Goal: Task Accomplishment & Management: Manage account settings

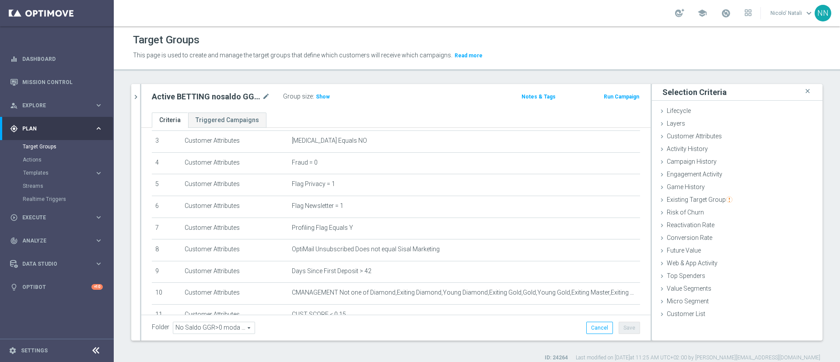
scroll to position [71, 0]
click at [685, 147] on span "Activity History" at bounding box center [687, 148] width 41 height 7
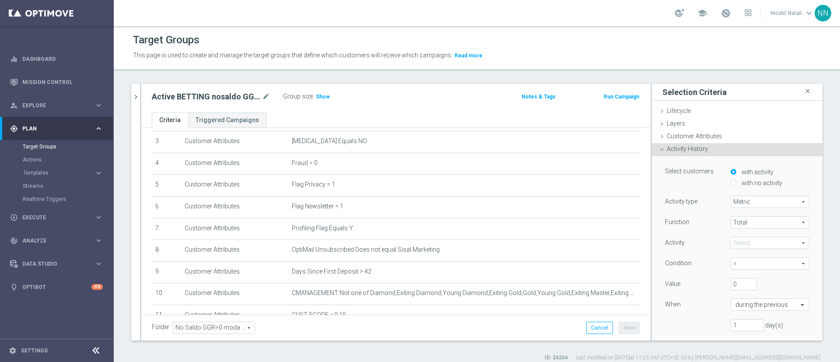
click at [738, 245] on span at bounding box center [770, 242] width 78 height 11
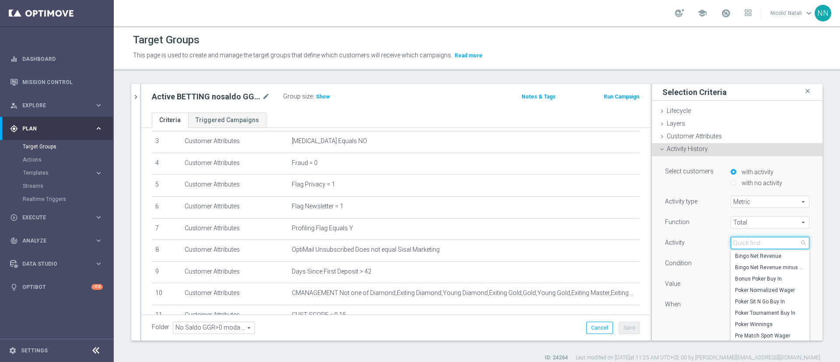
click at [731, 243] on input "search" at bounding box center [770, 243] width 79 height 12
type input "with"
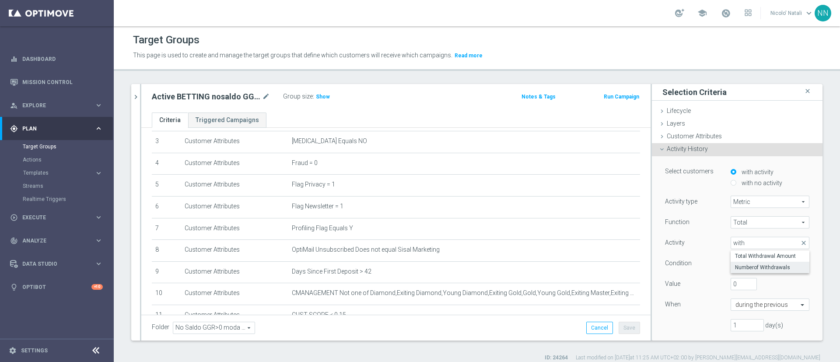
click at [735, 263] on label "Numberof Withdrawals" at bounding box center [770, 267] width 79 height 11
type input "Numberof Withdrawals"
click at [735, 280] on input "0" at bounding box center [744, 284] width 26 height 12
click at [733, 281] on input "0" at bounding box center [744, 284] width 26 height 12
click at [734, 281] on input "0" at bounding box center [744, 284] width 26 height 12
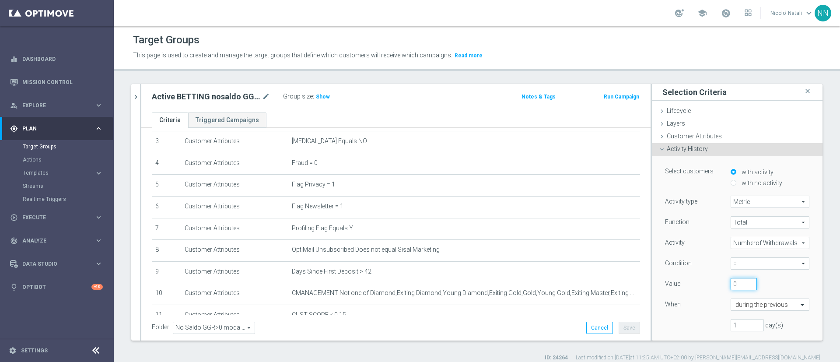
click at [734, 281] on input "0" at bounding box center [744, 284] width 26 height 12
click at [731, 282] on input "0" at bounding box center [744, 284] width 26 height 12
click at [740, 260] on span "=" at bounding box center [770, 263] width 78 height 11
click at [735, 297] on span ">" at bounding box center [770, 299] width 70 height 7
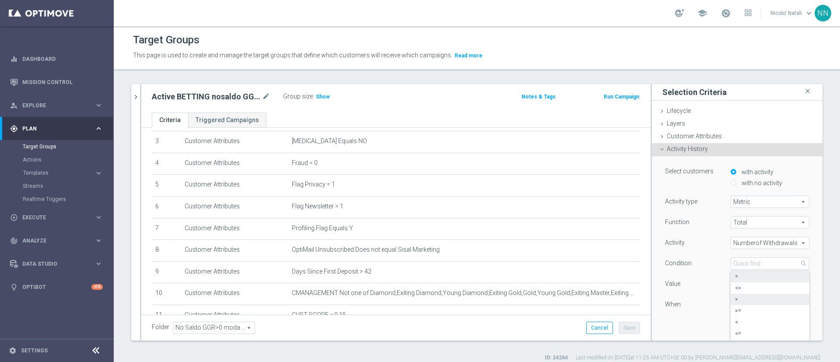
type input ">"
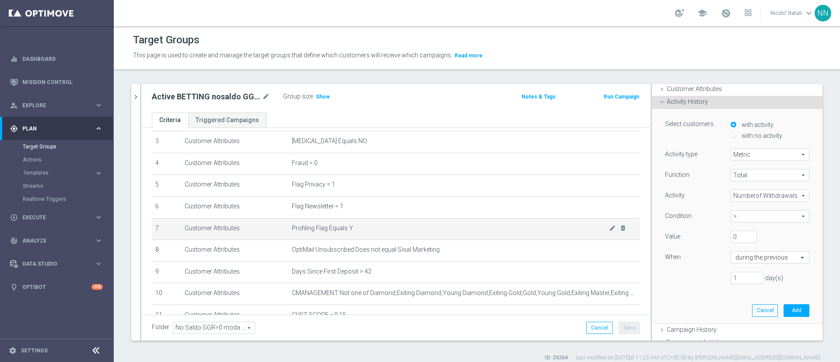
scroll to position [0, 0]
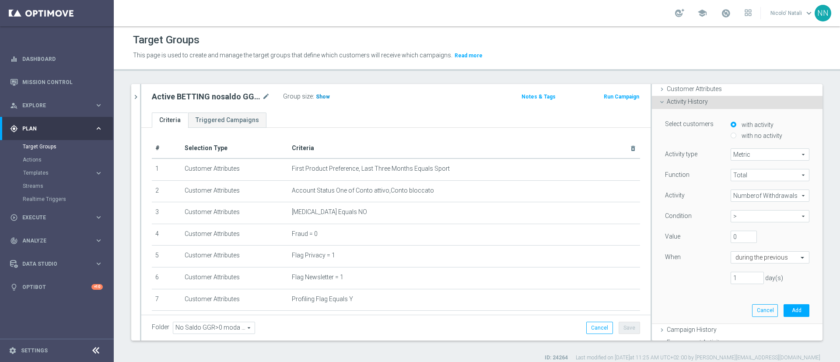
click at [323, 98] on span "Show" at bounding box center [323, 97] width 14 height 6
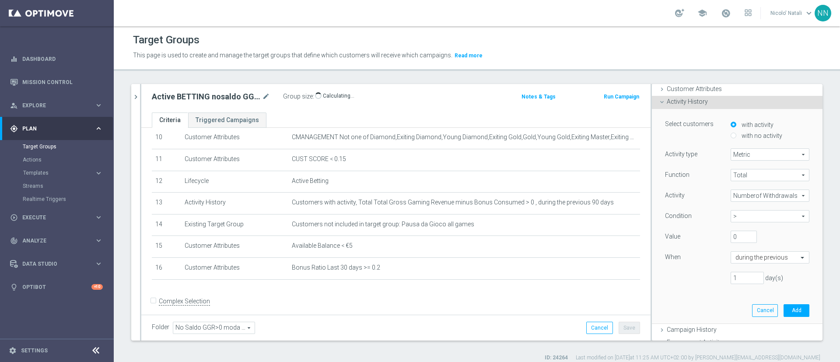
scroll to position [227, 0]
click at [784, 307] on button "Add" at bounding box center [797, 310] width 26 height 12
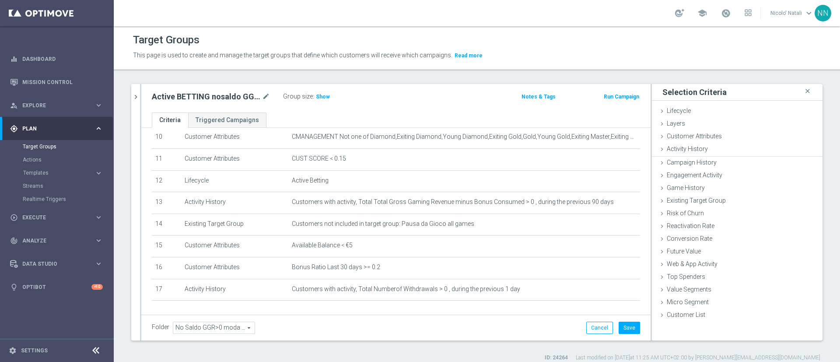
scroll to position [0, 0]
click at [326, 97] on span "Show" at bounding box center [323, 97] width 14 height 6
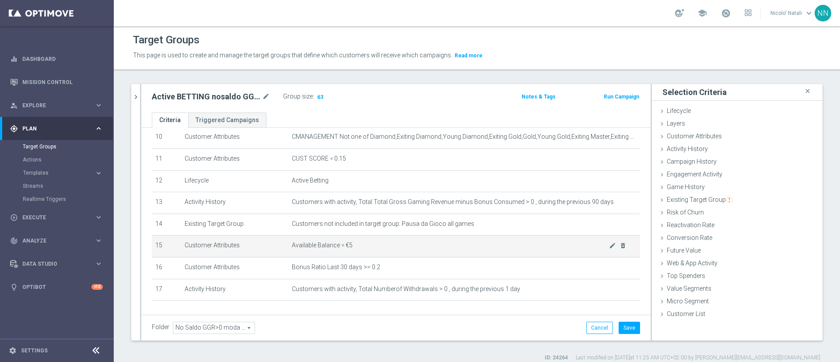
scroll to position [260, 0]
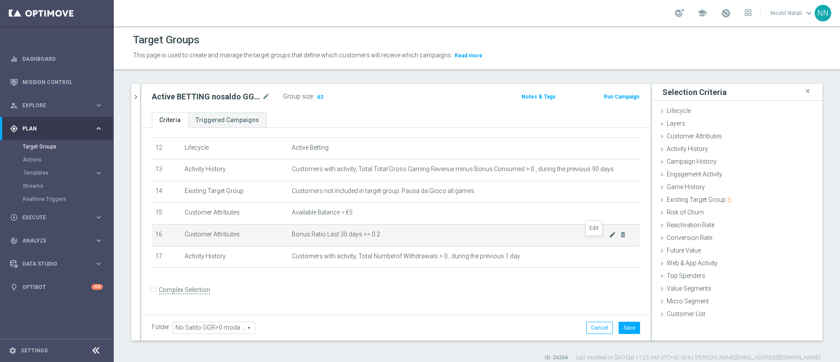
click at [609, 238] on icon "mode_edit" at bounding box center [612, 234] width 7 height 7
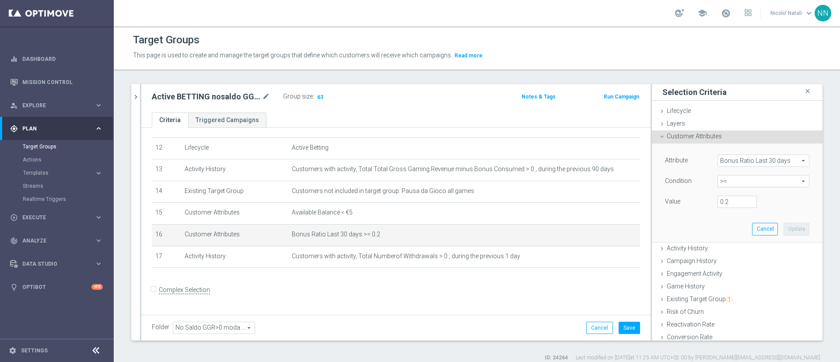
click at [745, 181] on span ">=" at bounding box center [763, 181] width 91 height 11
click at [722, 193] on span "<" at bounding box center [763, 194] width 83 height 7
type input "<"
click at [723, 198] on input "number" at bounding box center [737, 202] width 39 height 12
click at [730, 170] on div "Attribute Bonus Ratio Last 30 days Bonus Ratio Last 30 days arrow_drop_down sea…" at bounding box center [737, 182] width 144 height 55
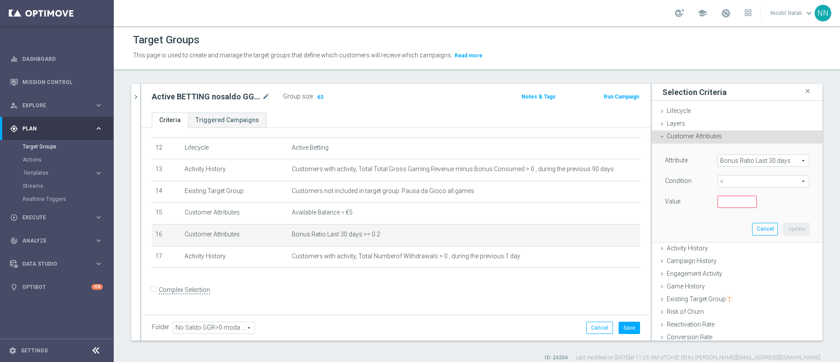
click at [729, 172] on div "Attribute Bonus Ratio Last 30 days Bonus Ratio Last 30 days arrow_drop_down sea…" at bounding box center [737, 182] width 144 height 55
click at [727, 177] on span "<" at bounding box center [763, 181] width 91 height 11
click at [722, 208] on span "<=" at bounding box center [763, 205] width 83 height 7
type input "<="
click at [718, 198] on input "number" at bounding box center [737, 202] width 39 height 12
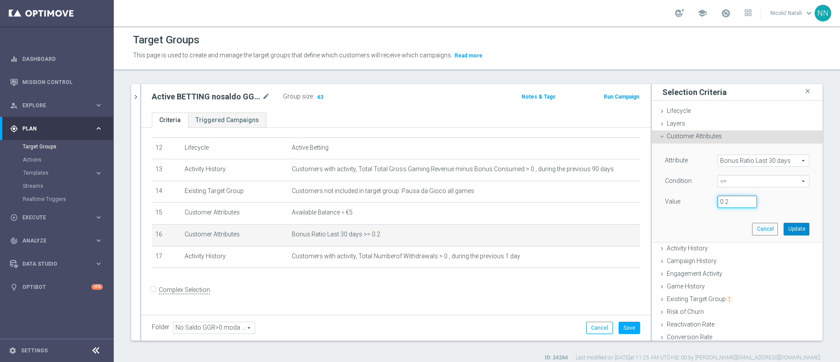
type input "0.2"
click at [784, 228] on button "Update" at bounding box center [797, 229] width 26 height 12
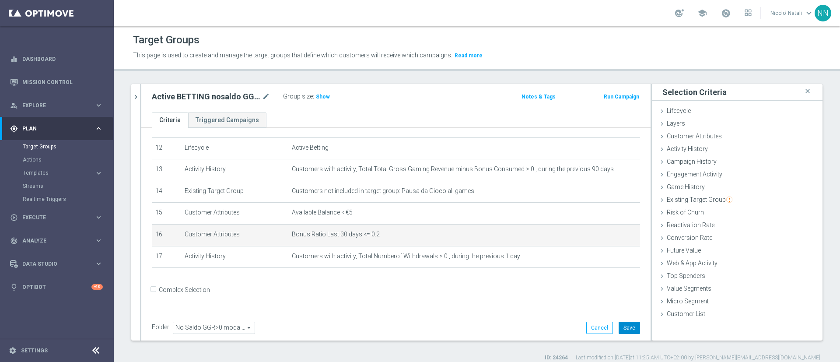
click at [619, 328] on button "Save" at bounding box center [629, 328] width 21 height 12
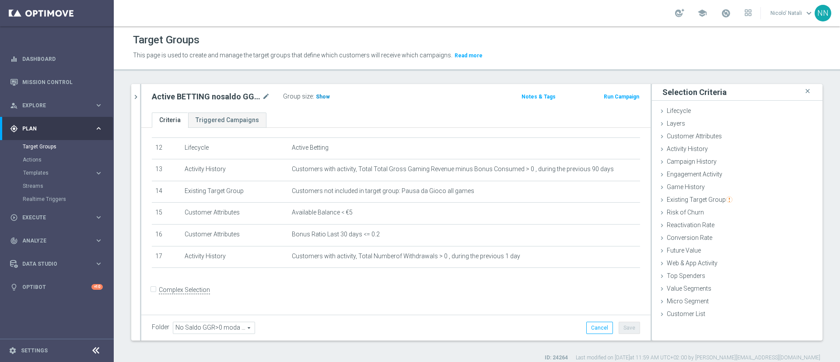
click at [321, 97] on span "Show" at bounding box center [323, 97] width 14 height 6
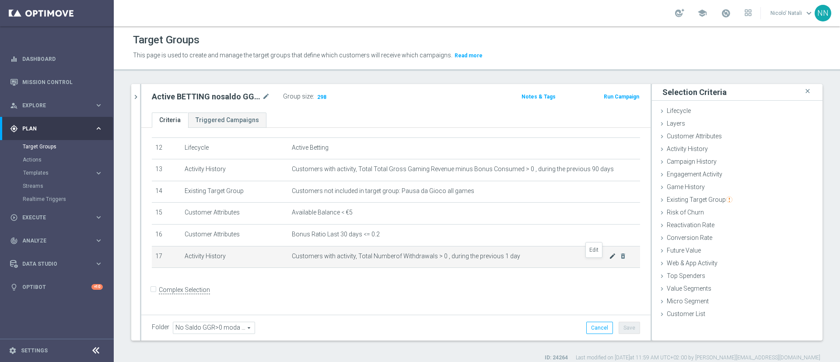
click at [609, 260] on icon "mode_edit" at bounding box center [612, 256] width 7 height 7
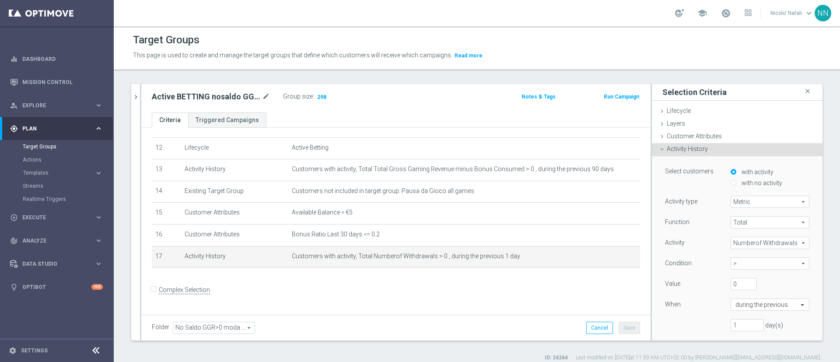
click at [742, 262] on span ">" at bounding box center [770, 263] width 78 height 11
click at [735, 322] on span "<" at bounding box center [770, 322] width 70 height 7
type input "<"
click at [543, 299] on form "Complex Selection Invalid Expression" at bounding box center [396, 299] width 488 height 32
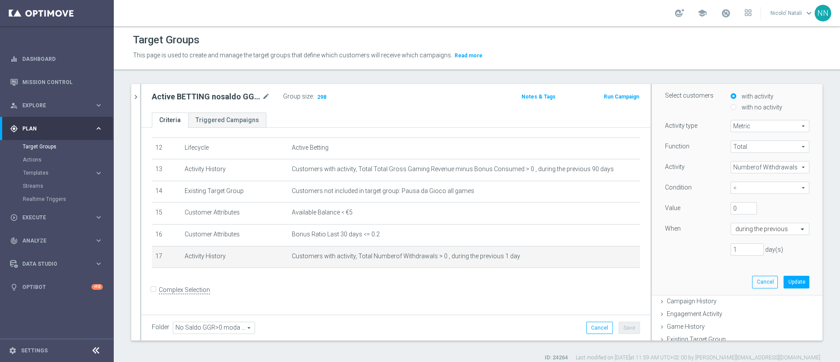
scroll to position [76, 0]
click at [784, 281] on button "Update" at bounding box center [797, 281] width 26 height 12
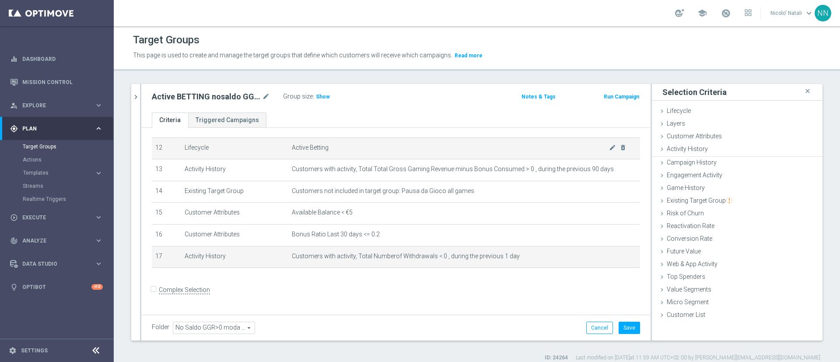
scroll to position [0, 0]
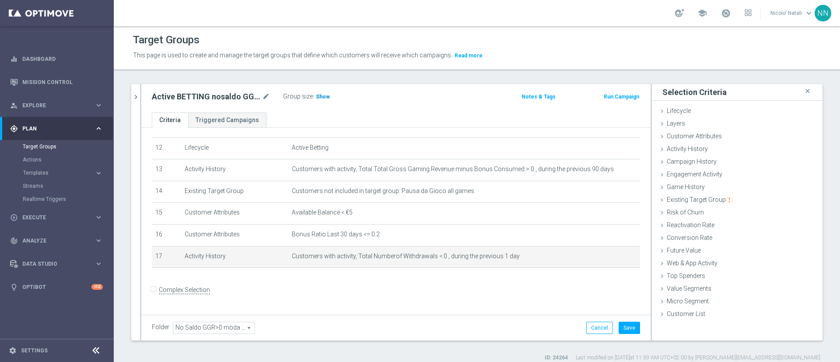
click at [316, 94] on span "Show" at bounding box center [323, 97] width 14 height 6
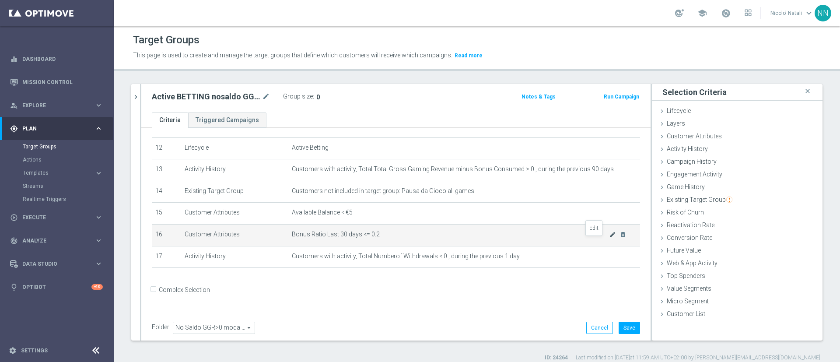
click at [609, 238] on icon "mode_edit" at bounding box center [612, 234] width 7 height 7
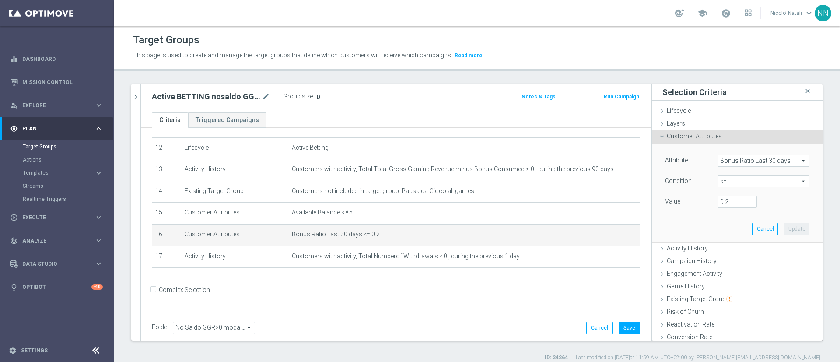
click at [728, 183] on span "<=" at bounding box center [763, 181] width 91 height 11
click at [722, 248] on span ">=" at bounding box center [763, 251] width 83 height 7
type input ">="
click at [723, 199] on input "number" at bounding box center [737, 202] width 39 height 12
type input "0.2"
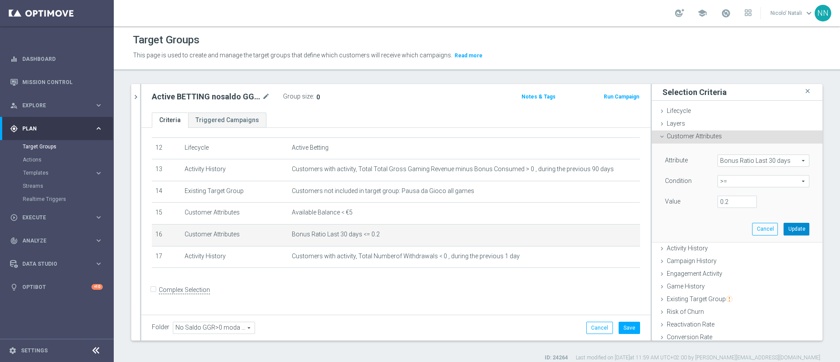
click at [784, 225] on button "Update" at bounding box center [797, 229] width 26 height 12
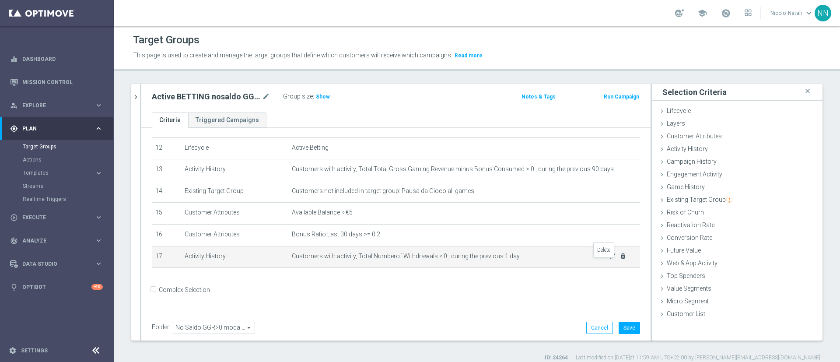
click at [620, 260] on icon "delete_forever" at bounding box center [623, 256] width 7 height 7
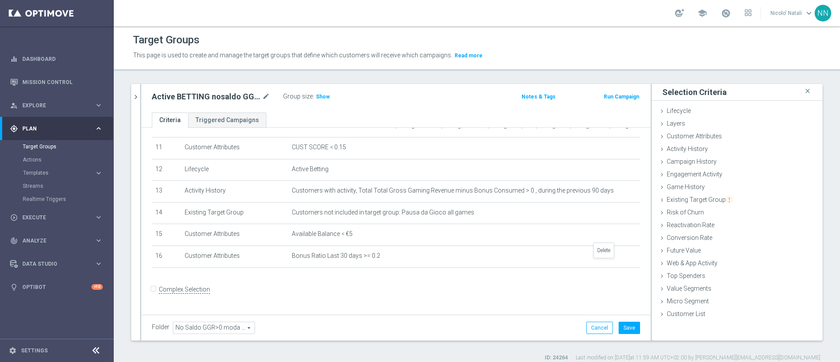
scroll to position [238, 0]
click at [626, 325] on button "Save" at bounding box center [629, 328] width 21 height 12
click at [42, 265] on span "Data Studio" at bounding box center [58, 263] width 72 height 5
click at [45, 214] on link "Attributes" at bounding box center [57, 216] width 68 height 7
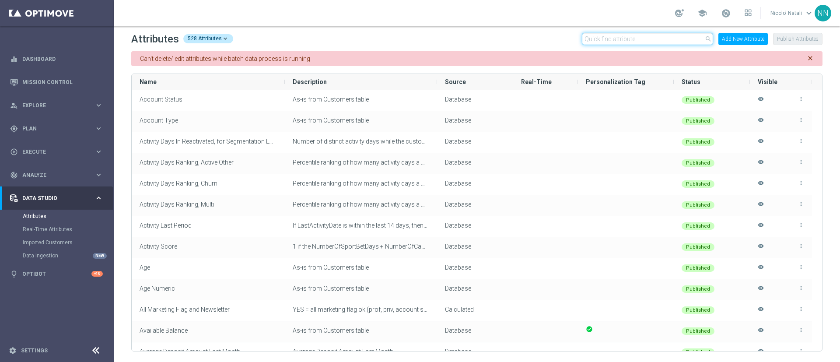
click at [624, 38] on input "text" at bounding box center [647, 39] width 131 height 12
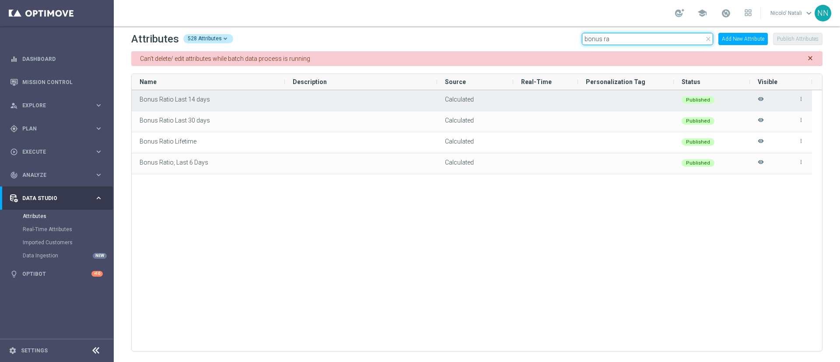
type input "bonus ra"
click at [763, 99] on icon "visibility" at bounding box center [761, 103] width 6 height 14
click at [763, 99] on div "more_vert visibility" at bounding box center [781, 101] width 46 height 20
click at [761, 99] on div "more_vert visibility" at bounding box center [781, 101] width 46 height 20
click at [761, 101] on div "more_vert visibility" at bounding box center [781, 101] width 46 height 20
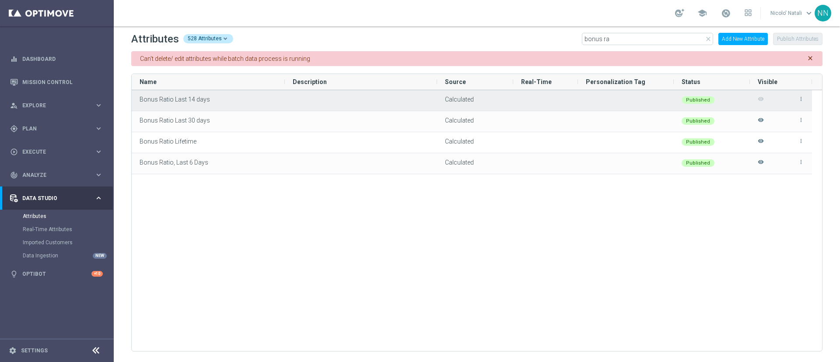
click at [761, 101] on div "more_vert visibility" at bounding box center [781, 101] width 46 height 20
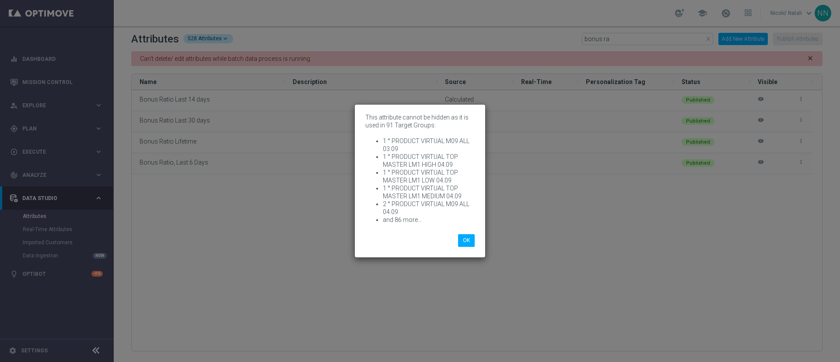
click at [470, 233] on div "OK" at bounding box center [420, 237] width 123 height 19
click at [463, 240] on button "OK" at bounding box center [466, 240] width 17 height 12
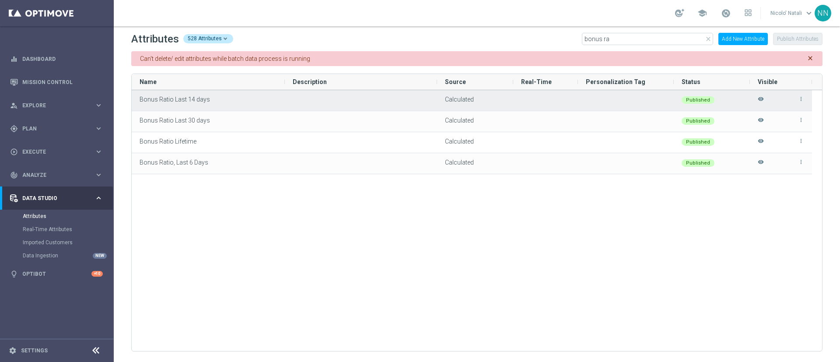
click at [175, 96] on span "Bonus Ratio Last 14 days" at bounding box center [175, 99] width 70 height 7
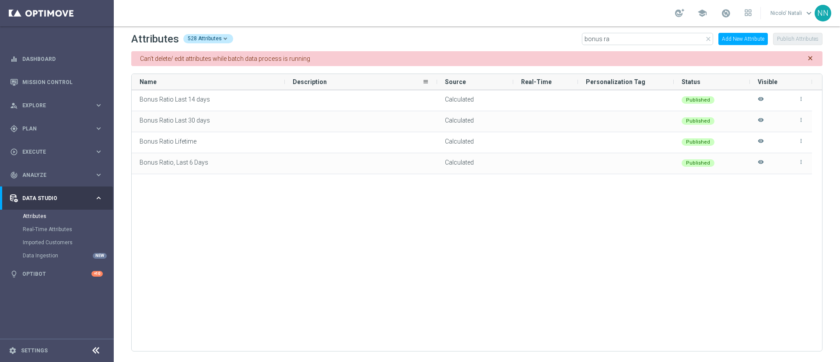
click at [313, 81] on span "Description" at bounding box center [310, 81] width 34 height 7
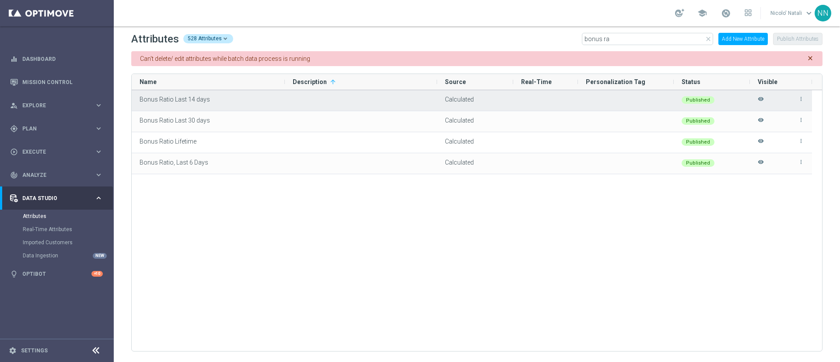
click at [467, 94] on div "Calculated" at bounding box center [475, 100] width 60 height 18
click at [802, 97] on icon "more_vert" at bounding box center [801, 99] width 6 height 6
click at [786, 95] on span "Edit" at bounding box center [781, 95] width 9 height 7
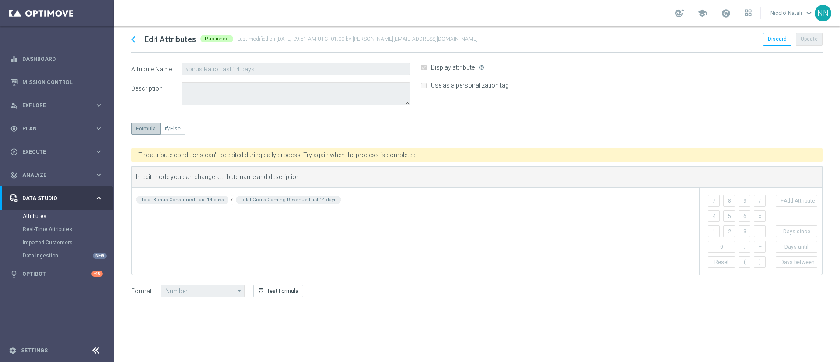
click at [134, 39] on icon "chevron_left" at bounding box center [133, 39] width 13 height 13
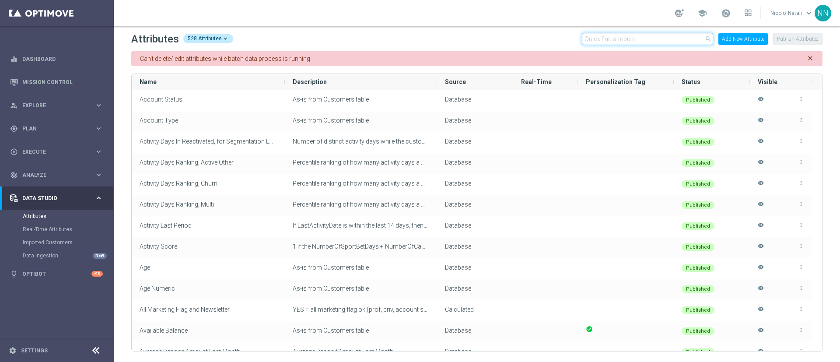
click at [624, 38] on input "text" at bounding box center [647, 39] width 131 height 12
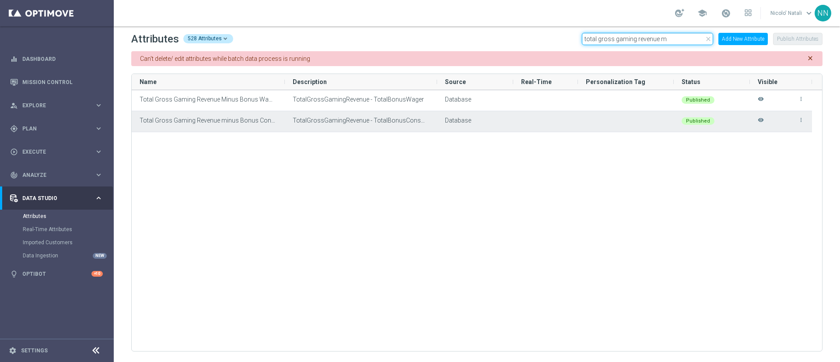
type input "total gross gaming revenue m"
click at [802, 119] on icon "more_vert" at bounding box center [801, 120] width 6 height 6
click at [791, 117] on li "edit Edit" at bounding box center [782, 116] width 35 height 12
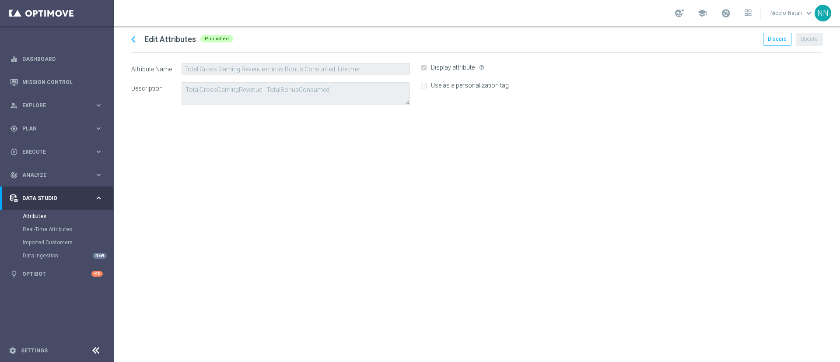
click at [131, 38] on icon "chevron_left" at bounding box center [133, 39] width 13 height 13
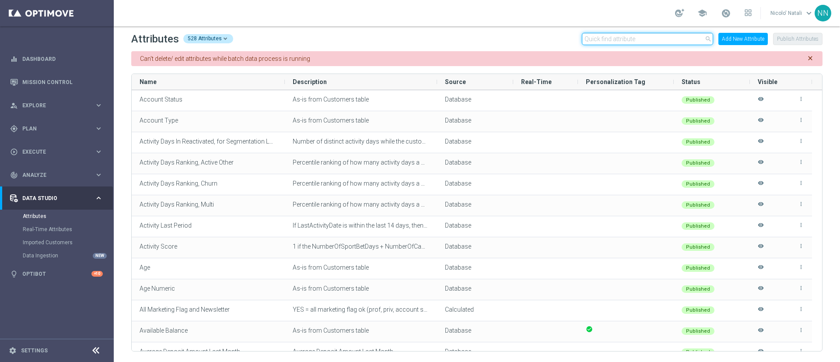
click at [630, 42] on input "text" at bounding box center [647, 39] width 131 height 12
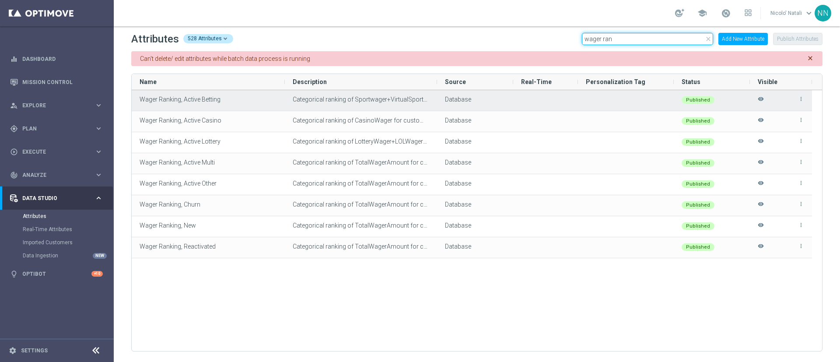
type input "wager ran"
click at [804, 99] on icon "more_vert" at bounding box center [801, 99] width 6 height 6
click at [782, 92] on span "Edit" at bounding box center [781, 95] width 9 height 7
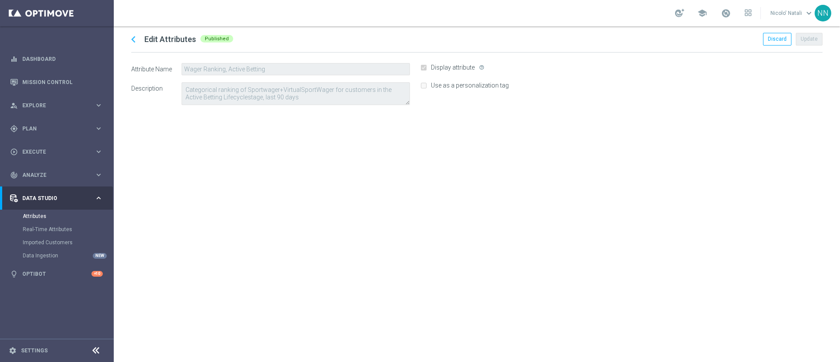
click at [137, 39] on icon "chevron_left" at bounding box center [133, 39] width 13 height 13
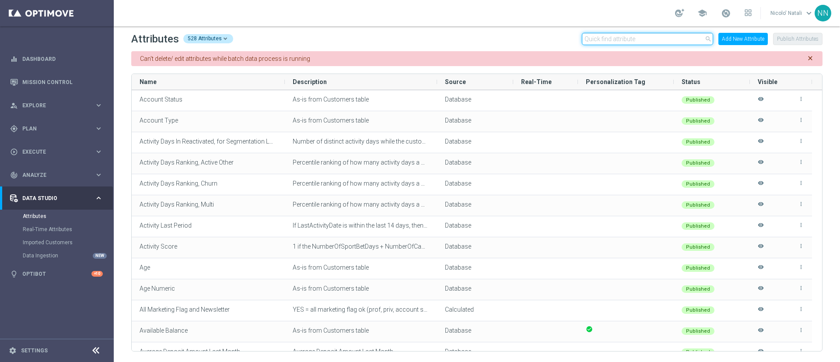
click at [599, 38] on input "text" at bounding box center [647, 39] width 131 height 12
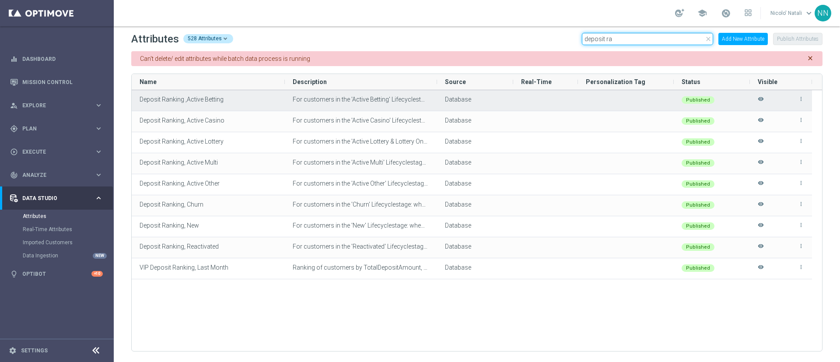
type input "deposit ra"
click at [800, 94] on div "more_vert visibility" at bounding box center [781, 101] width 46 height 20
click at [800, 96] on icon "more_vert" at bounding box center [801, 99] width 6 height 6
click at [783, 99] on li "edit Edit" at bounding box center [782, 95] width 35 height 12
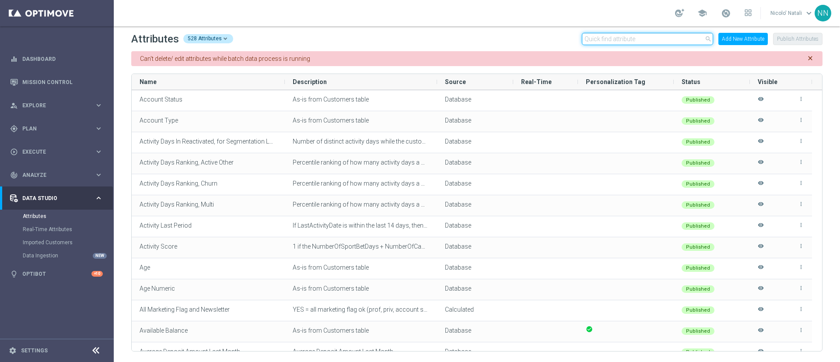
click at [596, 40] on input "text" at bounding box center [647, 39] width 131 height 12
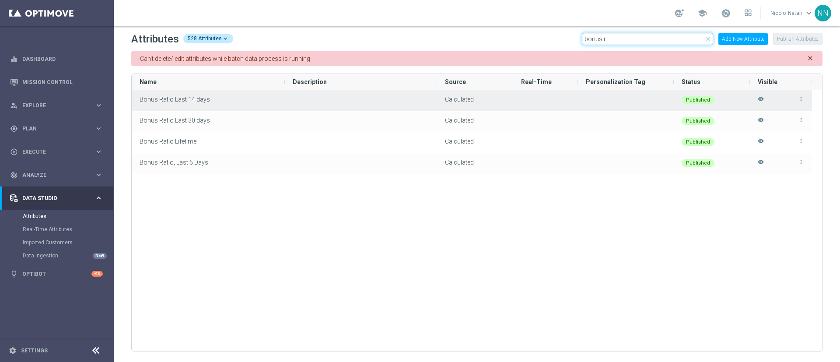
type input "bonus r"
click at [801, 96] on icon "more_vert" at bounding box center [801, 99] width 6 height 6
click at [793, 96] on li "edit Edit" at bounding box center [782, 95] width 35 height 12
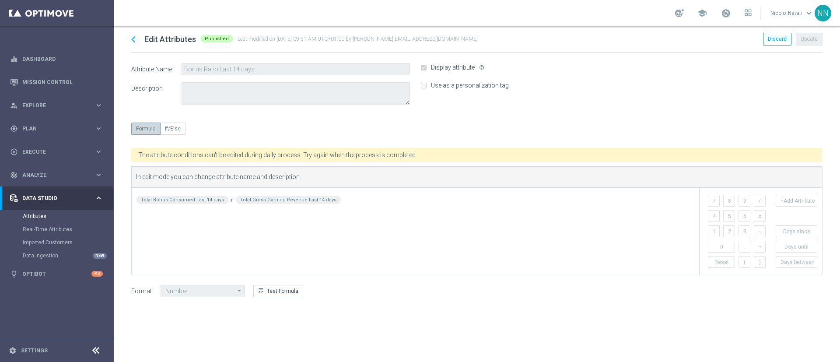
click at [173, 128] on div "Formula If/Else" at bounding box center [477, 135] width 692 height 25
click at [263, 125] on div "Formula If/Else" at bounding box center [477, 135] width 692 height 25
click at [35, 125] on div "gps_fixed Plan" at bounding box center [52, 129] width 84 height 8
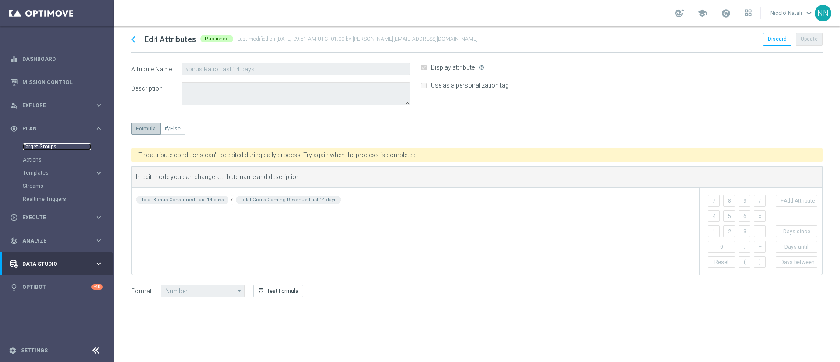
click at [44, 144] on link "Target Groups" at bounding box center [57, 146] width 68 height 7
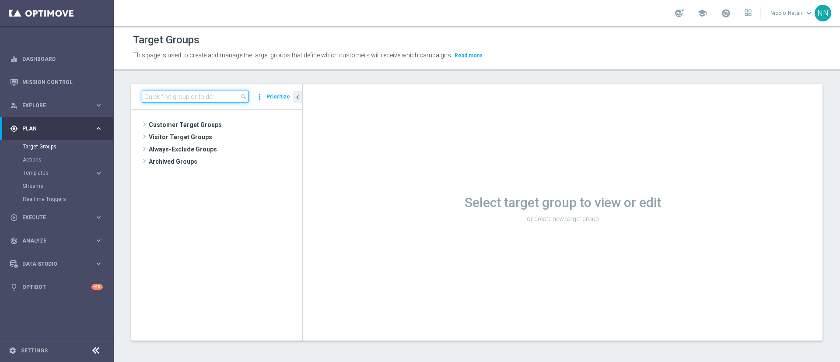
click at [205, 99] on input at bounding box center [195, 97] width 107 height 12
paste input "Active BETTING saldo Totali GGR+ >0 and bonus ratio <0.2"
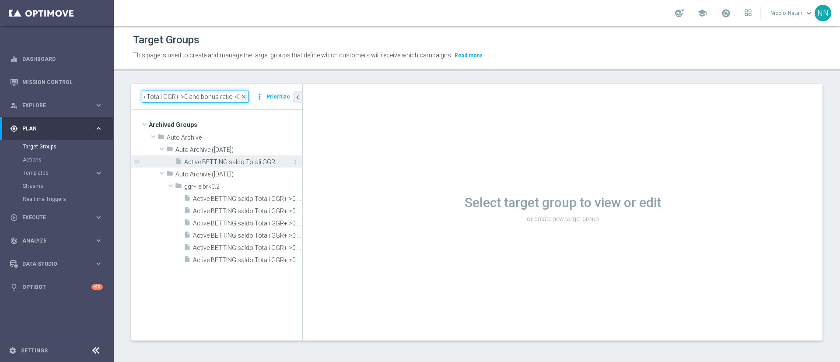
type input "Active BETTING saldo Totali GGR+ >0 and bonus ratio <0.2"
click at [221, 161] on span "Active BETTING saldo Totali GGR+ >0 and bonus ratio <0.2" at bounding box center [233, 161] width 98 height 7
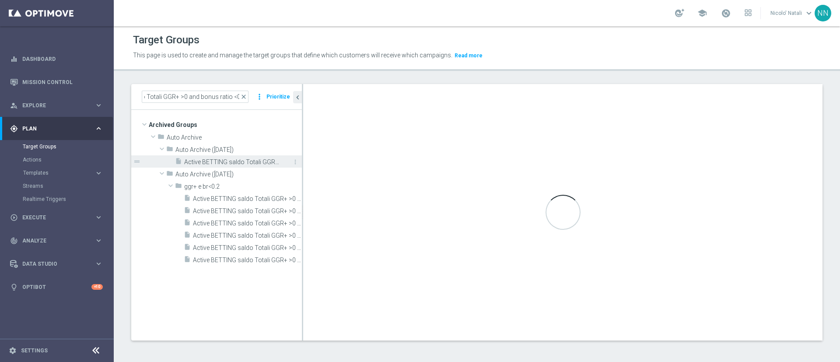
scroll to position [0, 0]
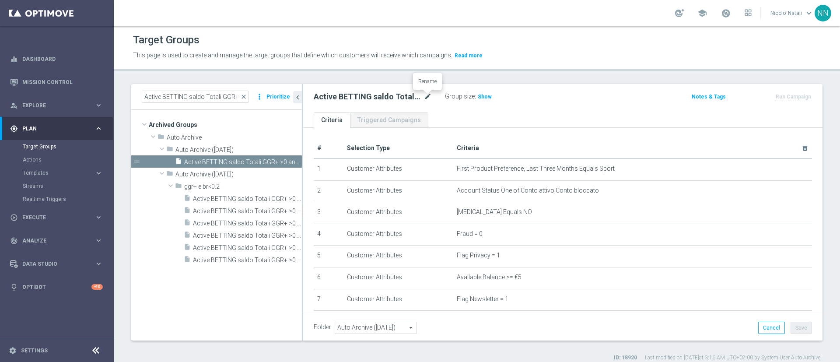
click at [425, 98] on icon "mode_edit" at bounding box center [428, 96] width 8 height 11
click at [455, 108] on div "Active BETTING saldo Totali GGR+ >0 and bonus ratio <0.2 mode_edit Group size :…" at bounding box center [563, 98] width 520 height 28
click at [484, 92] on h3 "Show" at bounding box center [485, 97] width 16 height 10
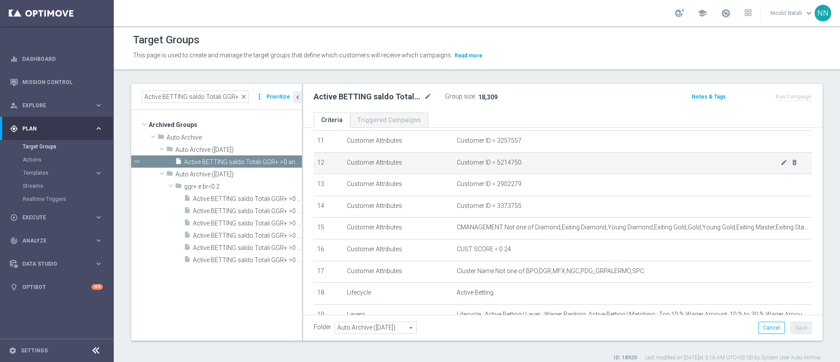
scroll to position [246, 0]
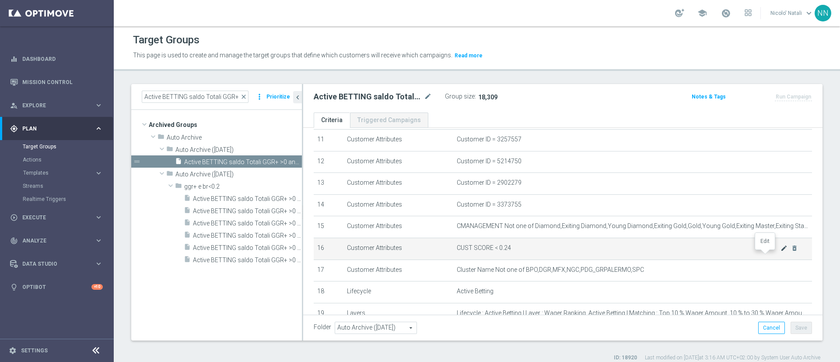
click at [781, 252] on icon "mode_edit" at bounding box center [784, 248] width 7 height 7
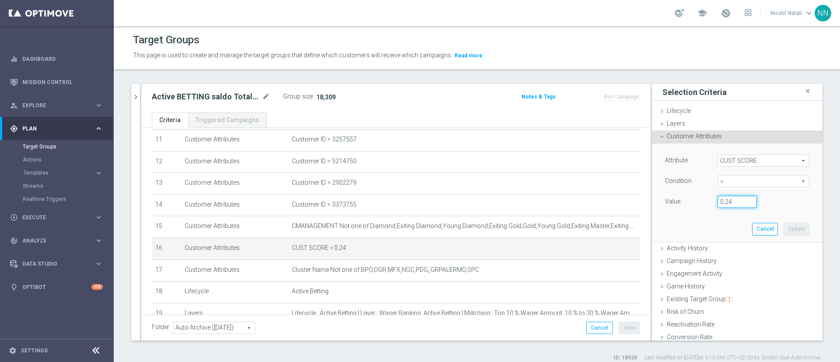
click at [723, 207] on input "0.24" at bounding box center [737, 202] width 39 height 12
type input "0.15"
click at [784, 231] on button "Update" at bounding box center [797, 229] width 26 height 12
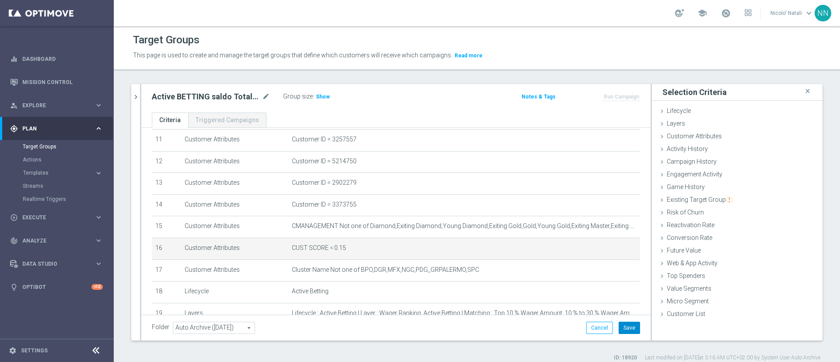
click at [619, 331] on button "Save" at bounding box center [629, 328] width 21 height 12
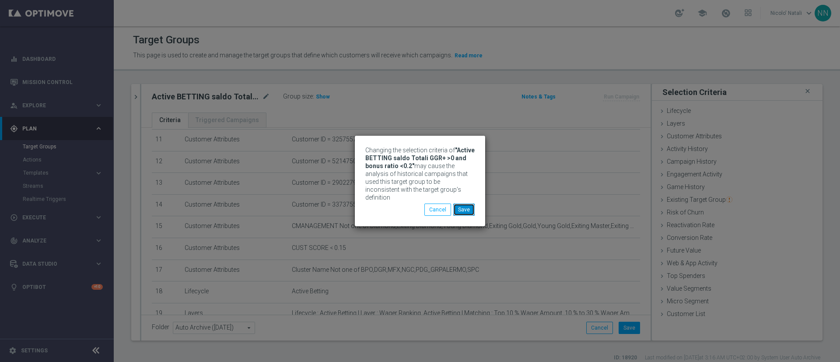
click at [470, 206] on button "Save" at bounding box center [463, 210] width 21 height 12
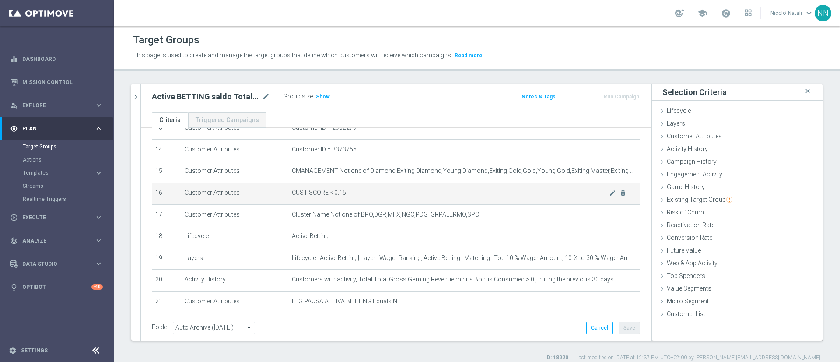
scroll to position [307, 0]
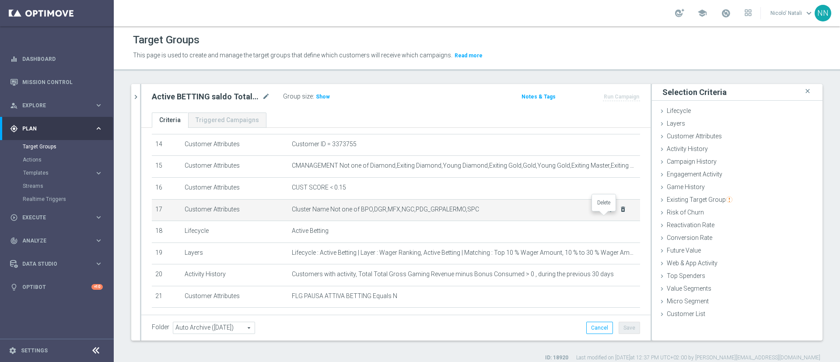
click at [620, 213] on icon "delete_forever" at bounding box center [623, 209] width 7 height 7
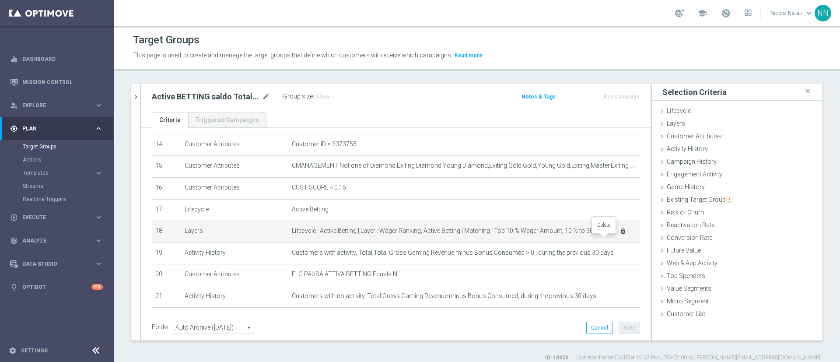
click at [620, 235] on icon "delete_forever" at bounding box center [623, 231] width 7 height 7
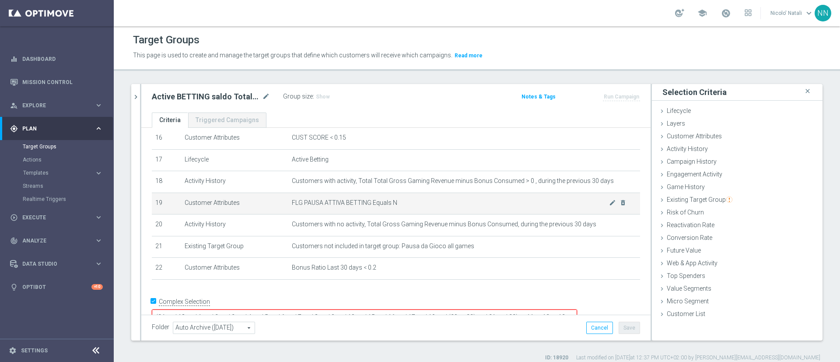
scroll to position [373, 0]
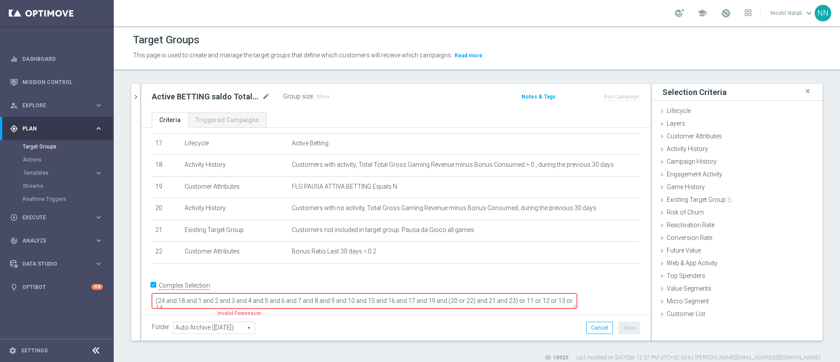
click at [154, 292] on input "Complex Selection" at bounding box center [155, 286] width 6 height 12
checkbox input "false"
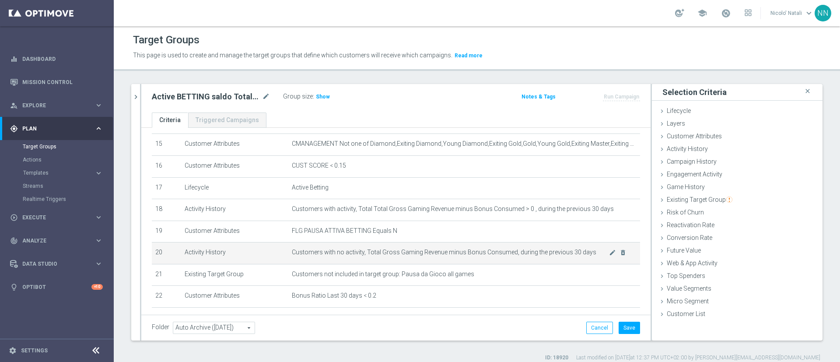
scroll to position [328, 0]
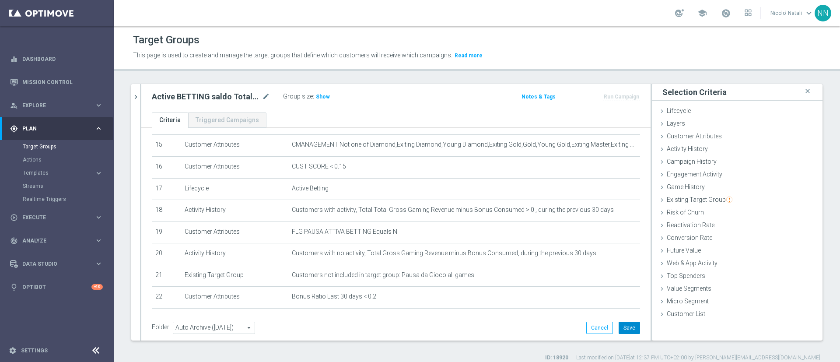
click at [623, 330] on button "Save" at bounding box center [629, 328] width 21 height 12
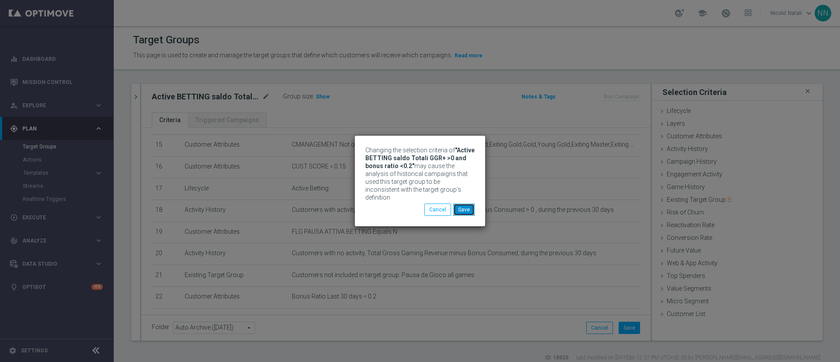
click at [461, 204] on button "Save" at bounding box center [463, 210] width 21 height 12
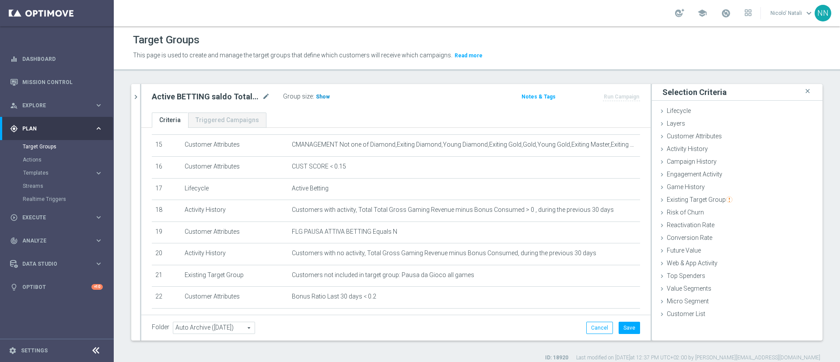
click at [325, 94] on span "Show" at bounding box center [323, 97] width 14 height 6
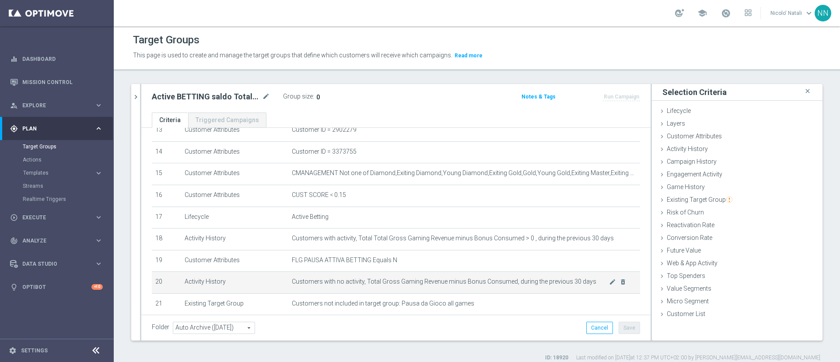
scroll to position [305, 0]
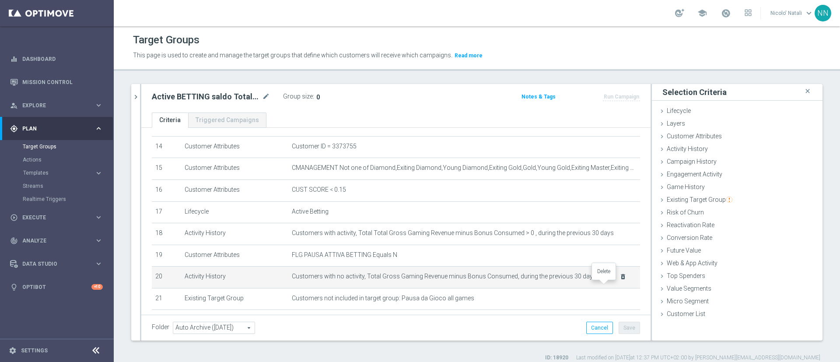
click at [620, 280] on icon "delete_forever" at bounding box center [623, 276] width 7 height 7
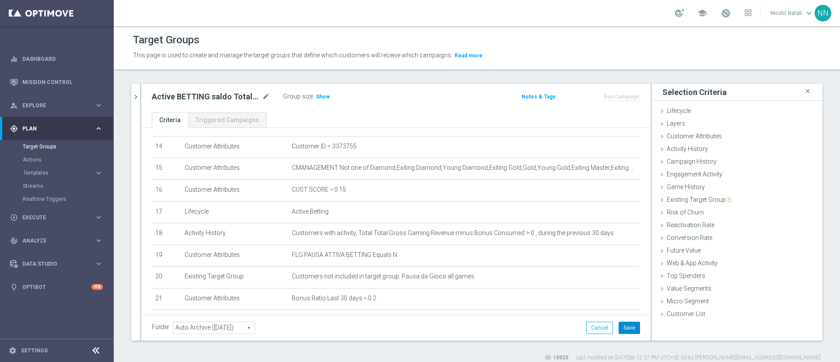
click at [620, 330] on button "Save" at bounding box center [629, 328] width 21 height 12
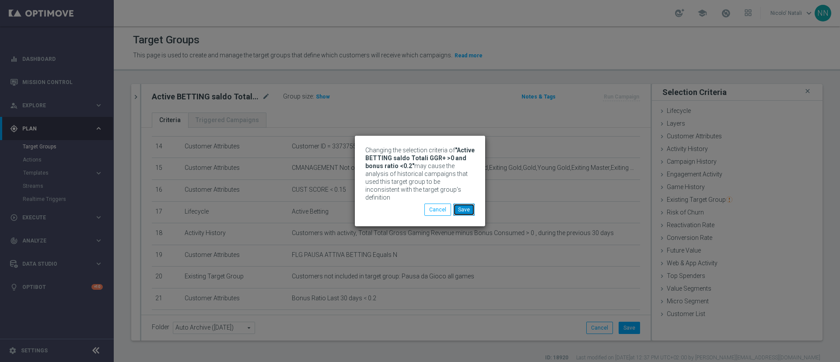
click at [465, 210] on button "Save" at bounding box center [463, 210] width 21 height 12
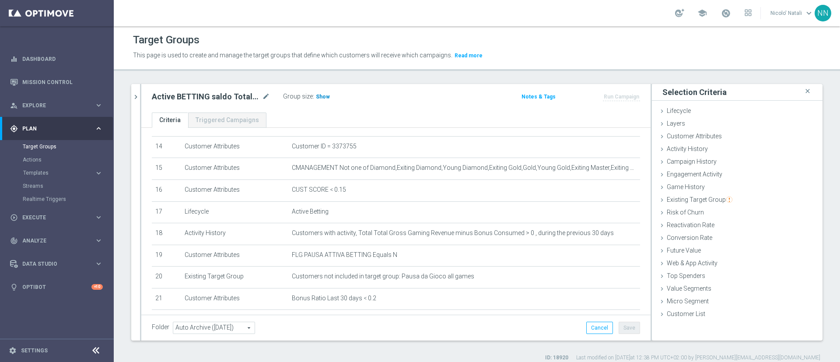
click at [323, 93] on h3 "Show" at bounding box center [323, 97] width 16 height 10
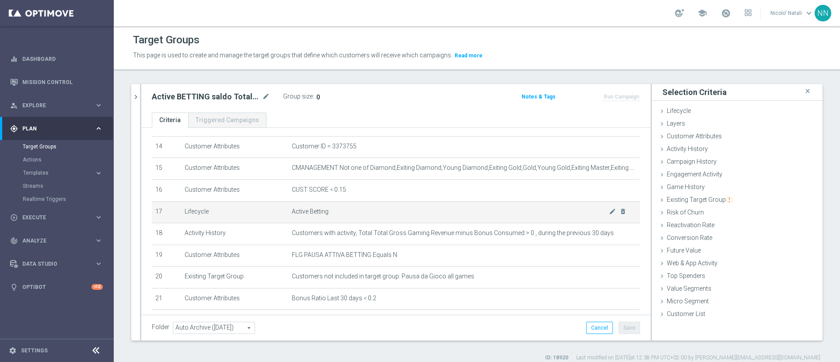
scroll to position [349, 0]
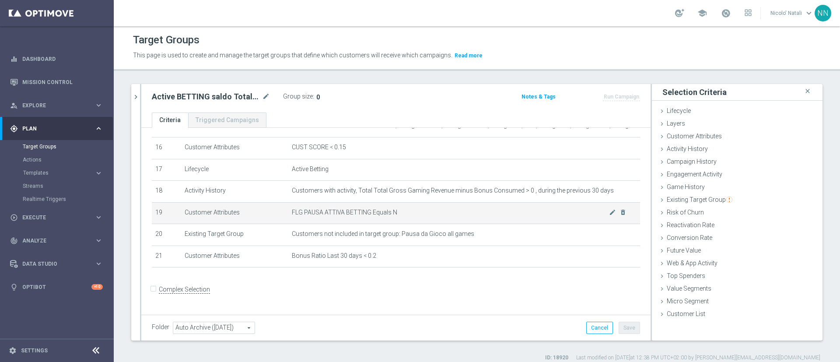
drag, startPoint x: 605, startPoint y: 218, endPoint x: 336, endPoint y: 223, distance: 269.7
click at [336, 223] on td "FLG PAUSA ATTIVA BETTING Equals N mode_edit delete_forever" at bounding box center [464, 213] width 352 height 22
click at [620, 216] on icon "delete_forever" at bounding box center [623, 212] width 7 height 7
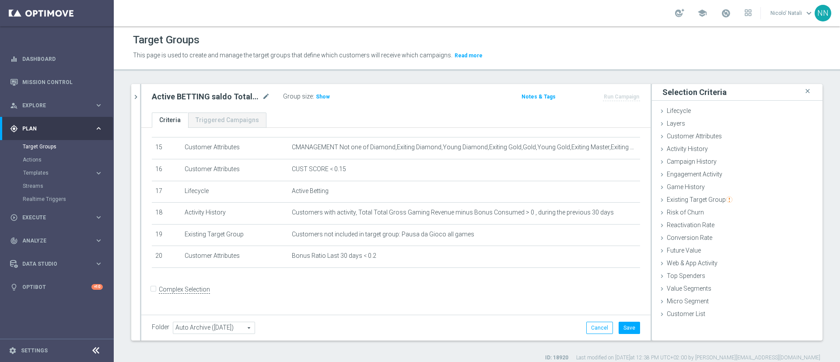
click at [615, 334] on div "Folder Auto Archive ([DATE]) Auto Archive ([DATE]) arrow_drop_down search Cance…" at bounding box center [396, 328] width 510 height 26
click at [619, 322] on button "Save" at bounding box center [629, 328] width 21 height 12
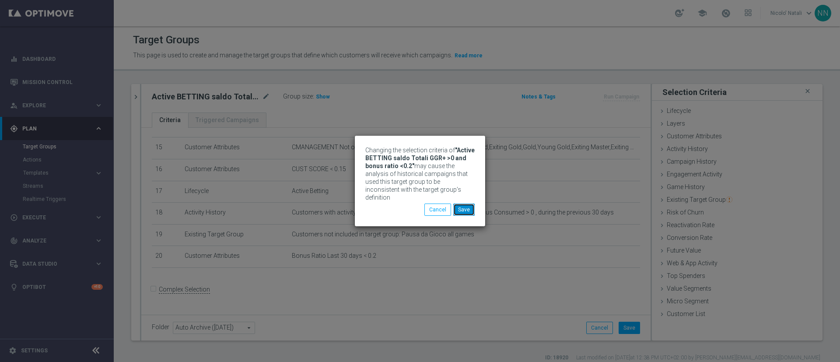
click at [462, 204] on button "Save" at bounding box center [463, 210] width 21 height 12
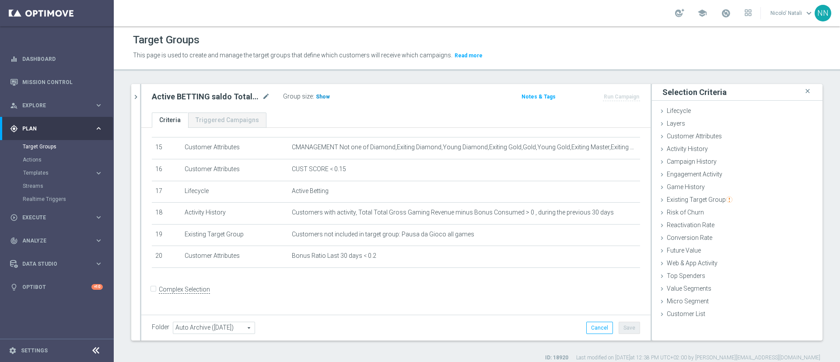
click at [321, 100] on h3 "Show" at bounding box center [323, 97] width 16 height 10
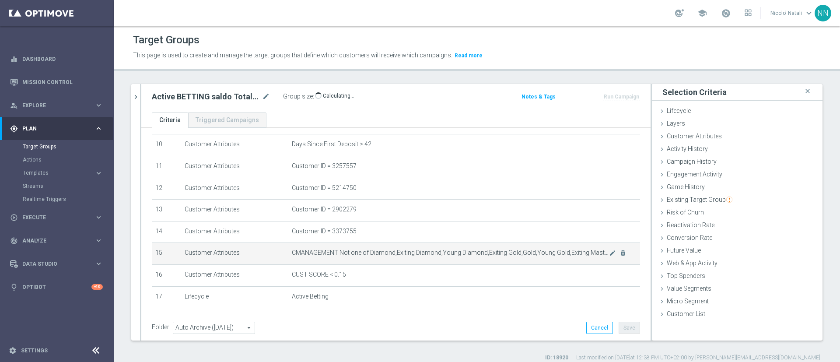
scroll to position [216, 0]
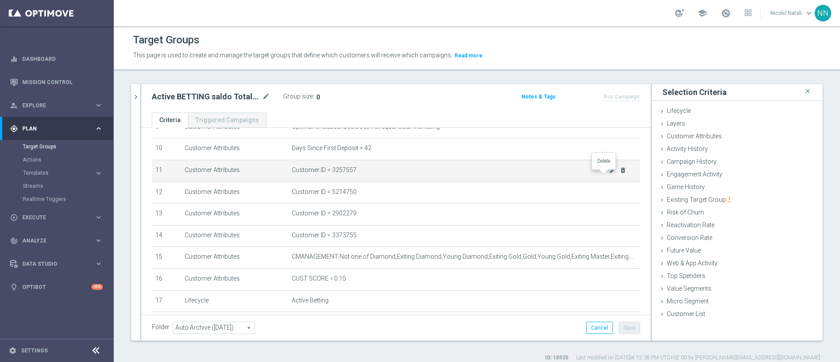
click at [620, 174] on icon "delete_forever" at bounding box center [623, 170] width 7 height 7
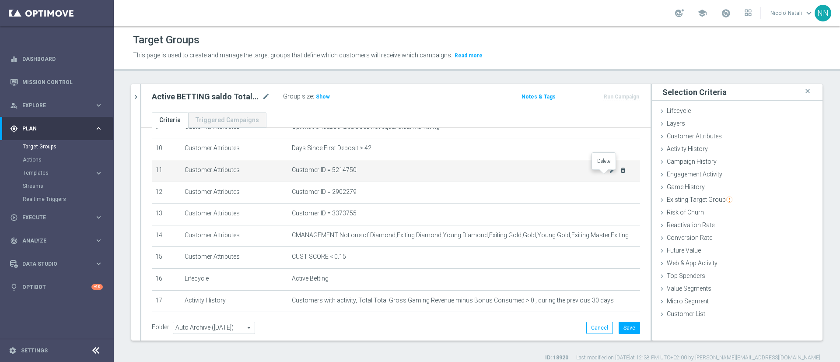
click at [620, 174] on icon "delete_forever" at bounding box center [623, 170] width 7 height 7
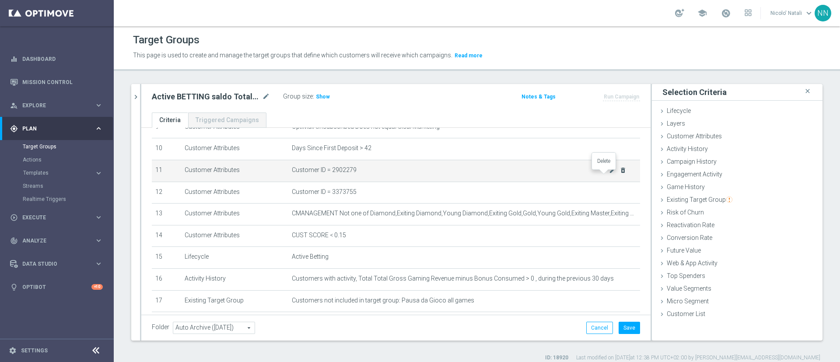
click at [620, 174] on icon "delete_forever" at bounding box center [623, 170] width 7 height 7
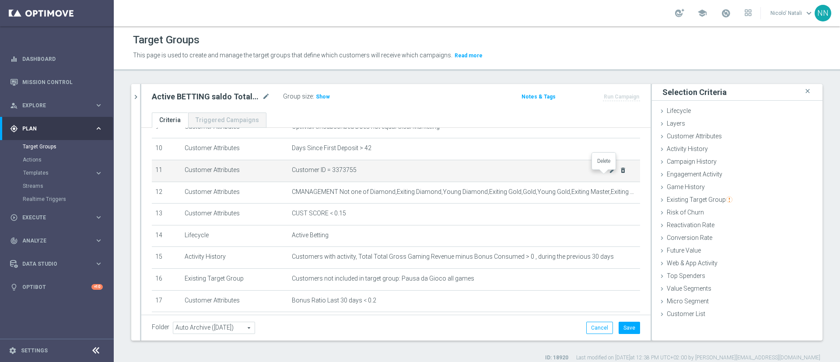
click at [620, 174] on icon "delete_forever" at bounding box center [623, 170] width 7 height 7
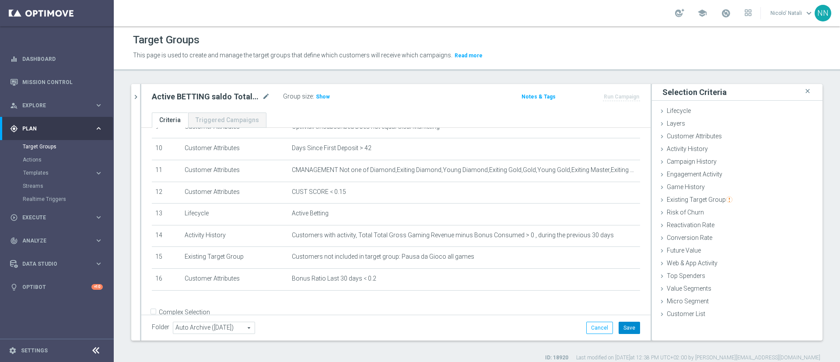
click at [627, 326] on button "Save" at bounding box center [629, 328] width 21 height 12
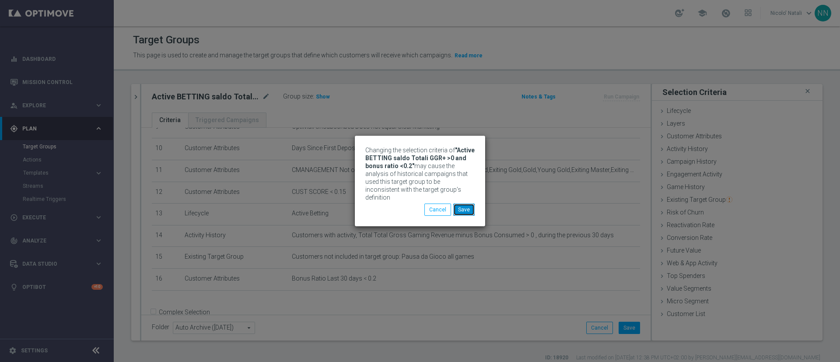
click at [474, 209] on button "Save" at bounding box center [463, 210] width 21 height 12
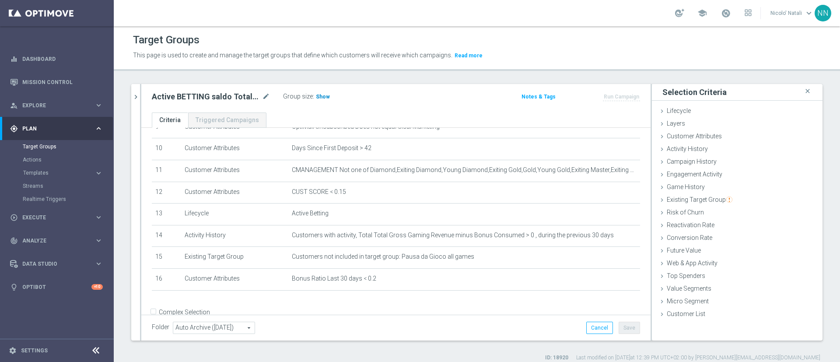
click at [319, 94] on span "Show" at bounding box center [323, 97] width 14 height 6
click at [667, 135] on span "Customer Attributes" at bounding box center [694, 136] width 55 height 7
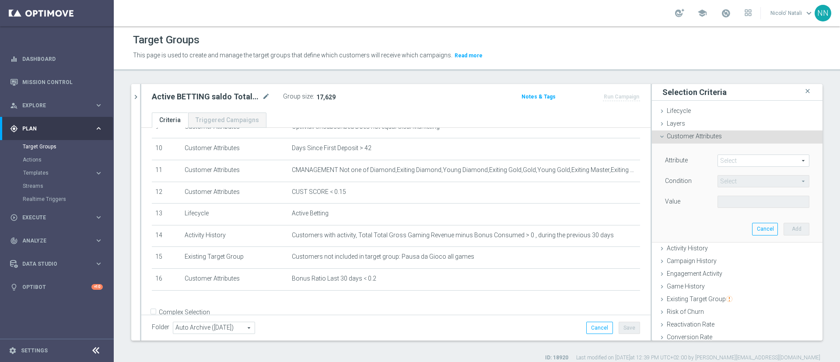
click at [721, 158] on span at bounding box center [763, 160] width 91 height 11
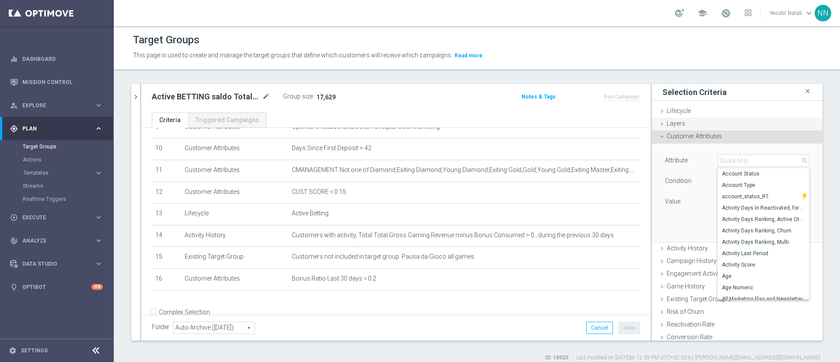
click at [727, 122] on div "Layers done" at bounding box center [737, 124] width 171 height 13
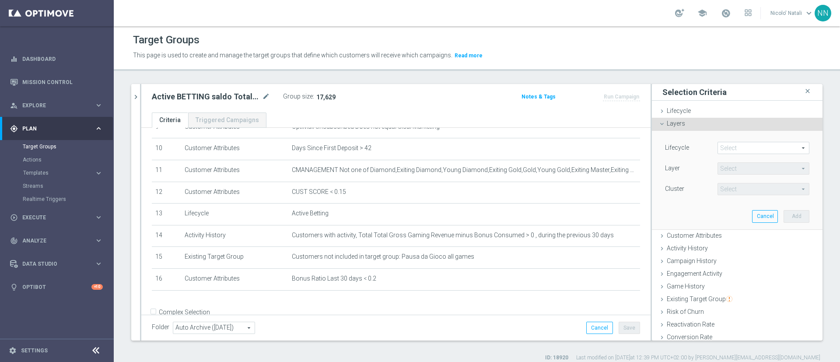
click at [718, 146] on span at bounding box center [763, 147] width 91 height 11
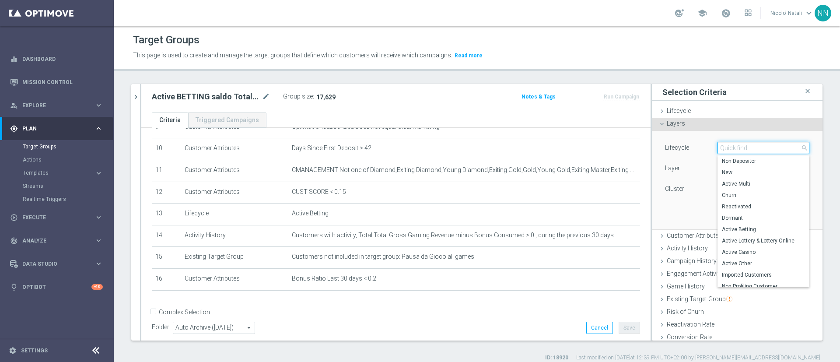
click at [718, 146] on input "search" at bounding box center [764, 148] width 92 height 12
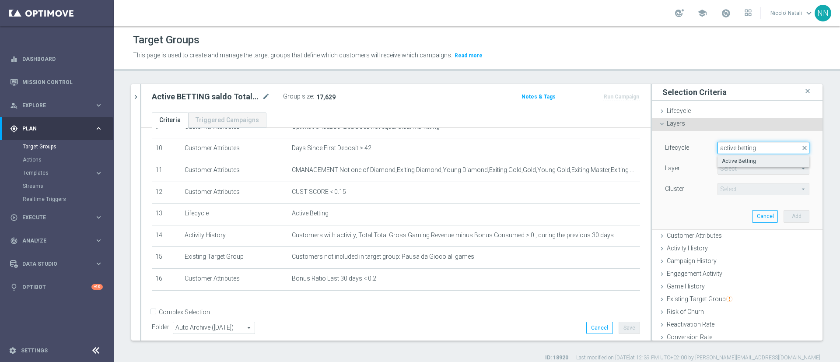
type input "active betting"
click at [722, 158] on span "Active Betting" at bounding box center [763, 161] width 83 height 7
type input "Active Betting"
click at [720, 169] on span at bounding box center [763, 168] width 91 height 11
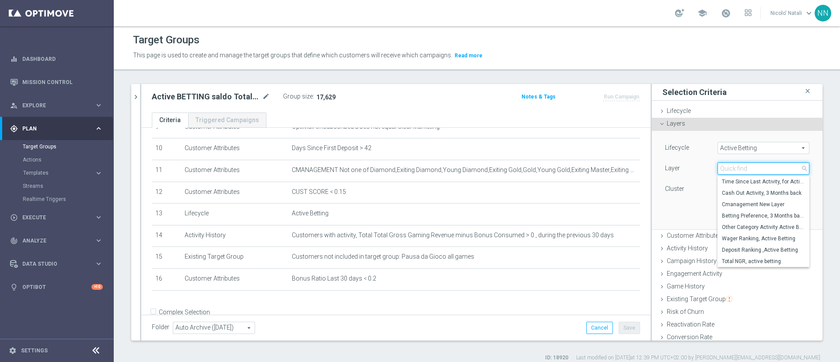
click at [720, 169] on input "search" at bounding box center [764, 168] width 92 height 12
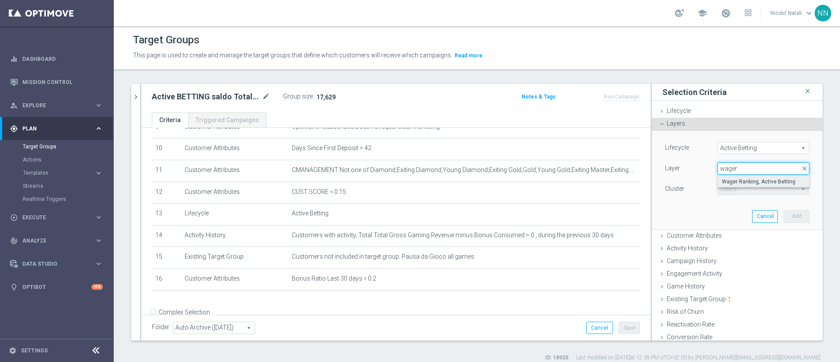
type input "wager"
click at [722, 179] on span "Wager Ranking, Active Betting" at bounding box center [763, 181] width 83 height 7
type input "Wager Ranking, Active Betting"
click at [721, 186] on span at bounding box center [763, 188] width 91 height 11
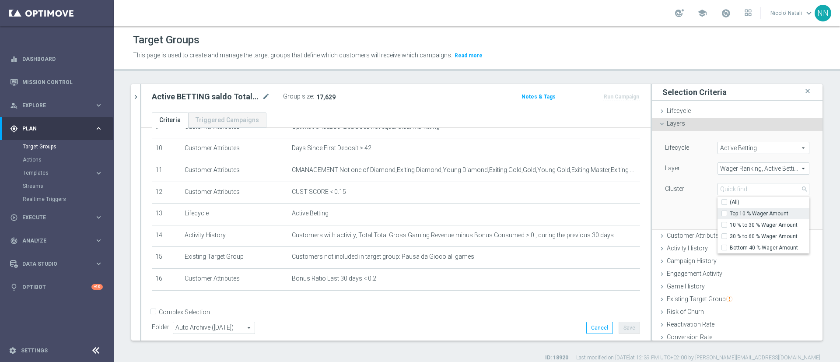
click at [724, 214] on input "Top 10 % Wager Amount" at bounding box center [727, 214] width 6 height 6
checkbox input "true"
type input "Top 10 % Wager Amount"
click at [724, 222] on input "10 % to 30 % Wager Amount" at bounding box center [727, 225] width 6 height 6
checkbox input "true"
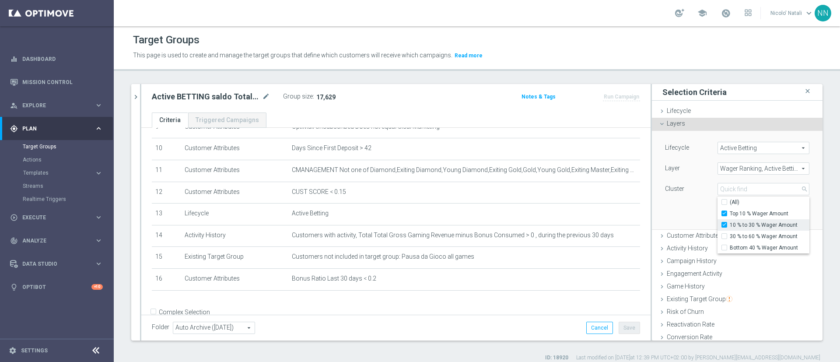
type input "Selected 2 of 4"
click at [750, 274] on div "Engagement Activity done" at bounding box center [737, 274] width 171 height 13
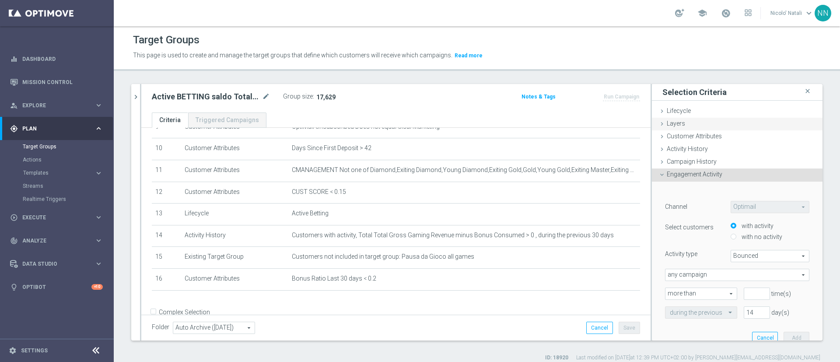
click at [687, 122] on div "Layers done" at bounding box center [737, 124] width 171 height 13
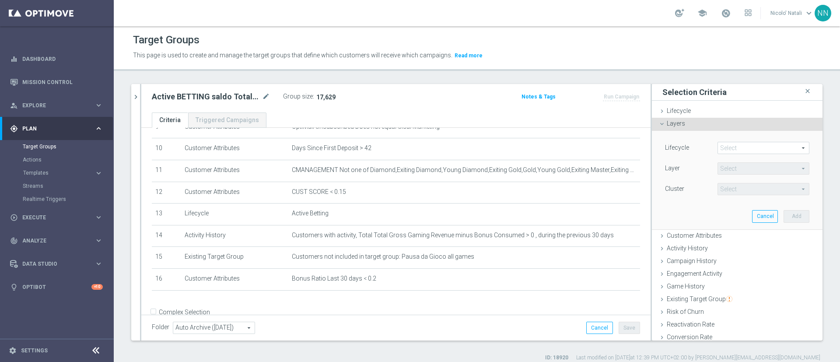
click at [722, 148] on span at bounding box center [763, 147] width 91 height 11
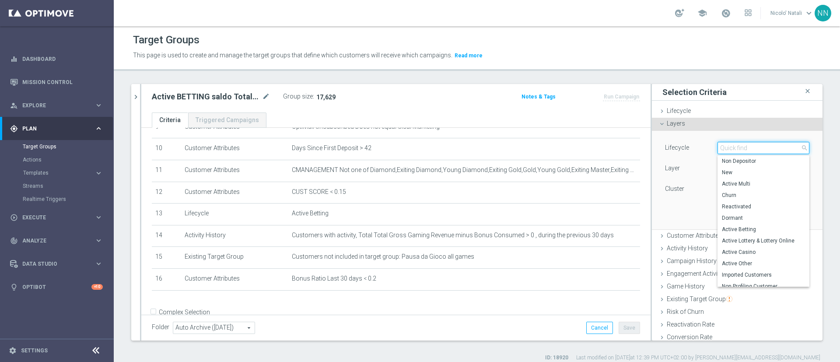
click at [722, 148] on input "search" at bounding box center [764, 148] width 92 height 12
type input "a"
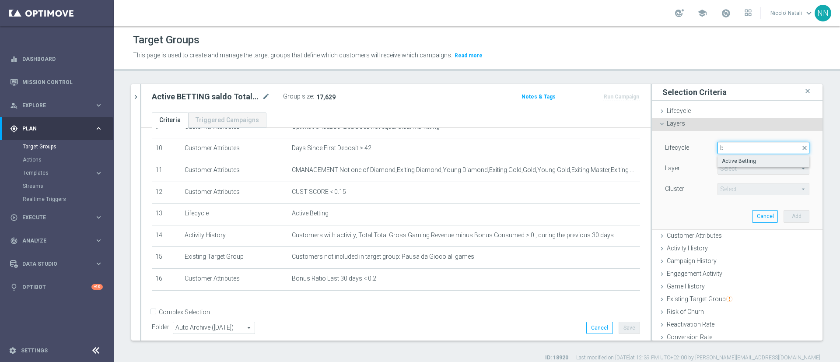
type input "b"
click at [721, 165] on label "Active Betting" at bounding box center [764, 160] width 92 height 11
type input "Active Betting"
click at [720, 170] on span at bounding box center [763, 168] width 91 height 11
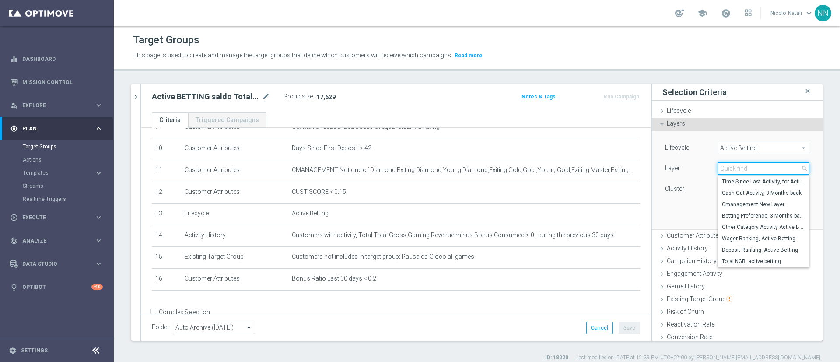
click at [720, 170] on input "search" at bounding box center [764, 168] width 92 height 12
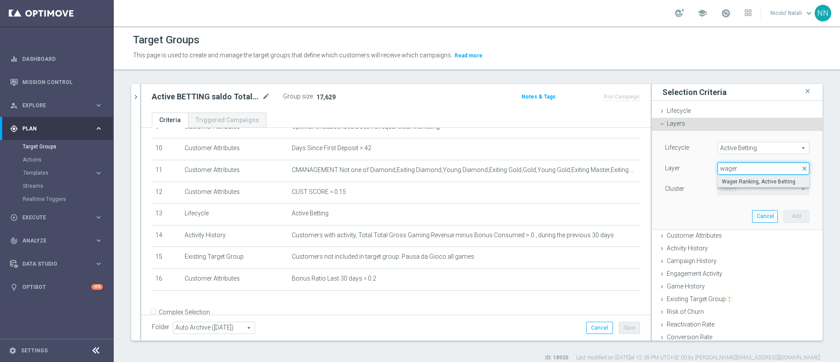
type input "wager"
click at [722, 183] on span "Wager Ranking, Active Betting" at bounding box center [763, 181] width 83 height 7
type input "Wager Ranking, Active Betting"
click at [722, 186] on span at bounding box center [763, 188] width 91 height 11
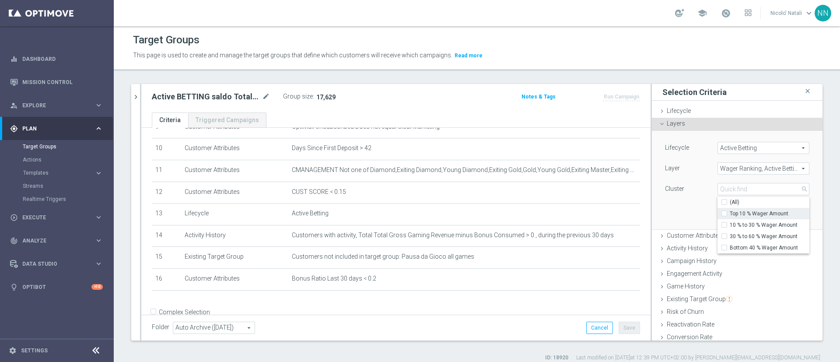
click at [724, 213] on input "Top 10 % Wager Amount" at bounding box center [727, 214] width 6 height 6
checkbox input "true"
type input "Top 10 % Wager Amount"
click at [724, 225] on input "10 % to 30 % Wager Amount" at bounding box center [727, 225] width 6 height 6
checkbox input "true"
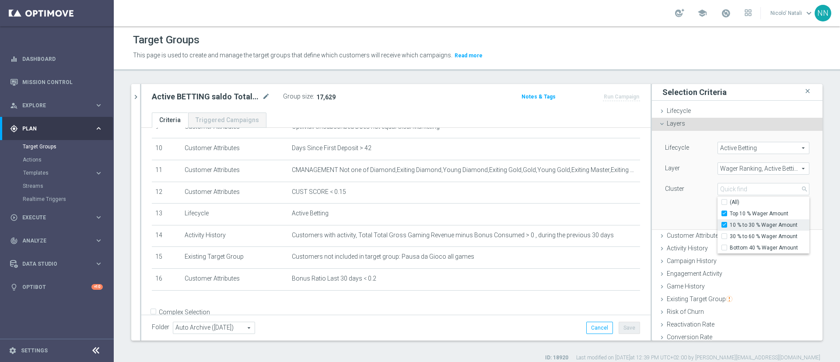
type input "Selected 2 of 4"
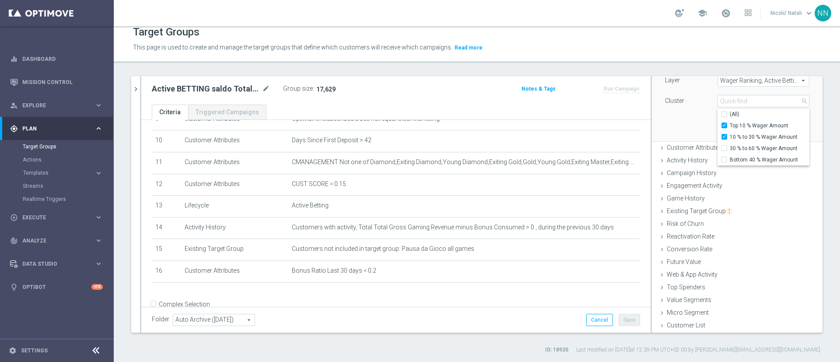
scroll to position [0, 0]
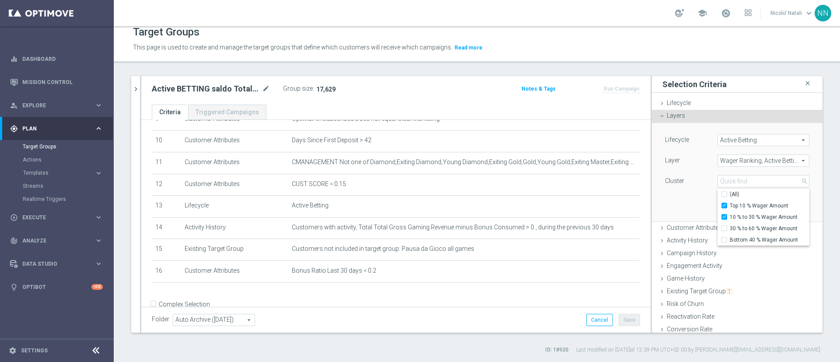
click at [798, 189] on div "Lifecycle Active Betting Active Betting arrow_drop_down search Layer Wager Rank…" at bounding box center [737, 172] width 171 height 99
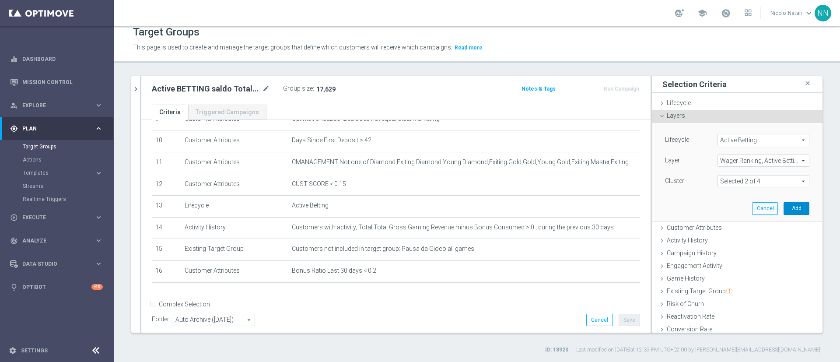
click at [784, 211] on button "Add" at bounding box center [797, 208] width 26 height 12
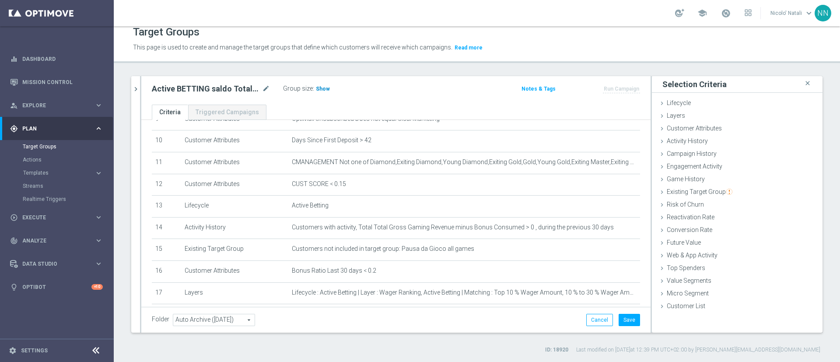
click at [323, 84] on h3 "Show" at bounding box center [323, 89] width 16 height 10
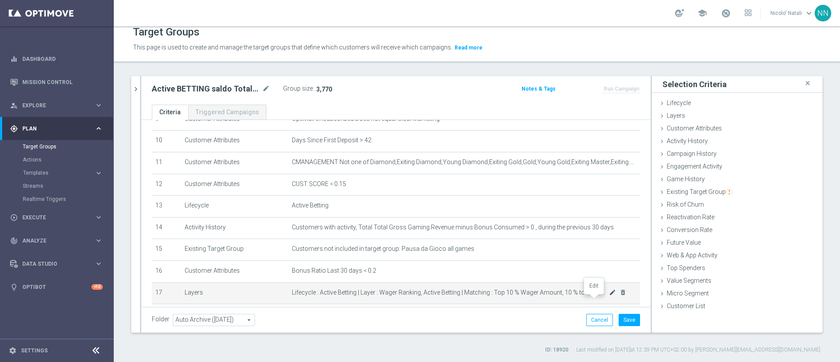
click at [609, 296] on icon "mode_edit" at bounding box center [612, 292] width 7 height 7
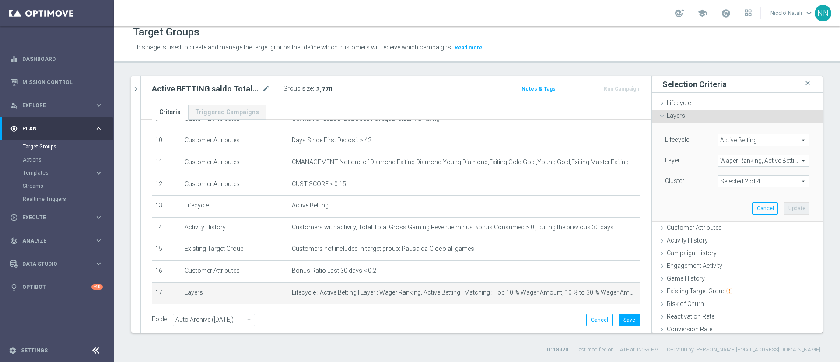
click at [737, 176] on span at bounding box center [763, 181] width 91 height 11
click at [730, 206] on label "Top 10 % Wager Amount" at bounding box center [770, 205] width 80 height 11
click at [724, 206] on input "Top 10 % Wager Amount" at bounding box center [727, 206] width 6 height 6
checkbox input "false"
type input "10 % to 30 % Wager Amount"
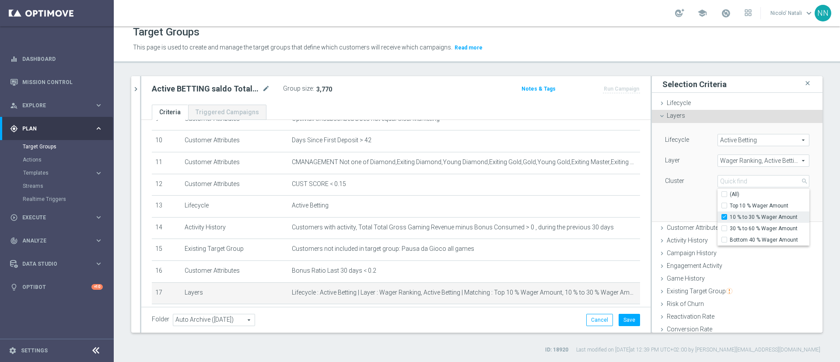
click at [730, 217] on label "10 % to 30 % Wager Amount" at bounding box center [770, 216] width 80 height 11
click at [724, 217] on input "10 % to 30 % Wager Amount" at bounding box center [727, 217] width 6 height 6
checkbox input "false"
type input "Select"
click at [730, 228] on label "30 % to 60 % Wager Amount" at bounding box center [770, 228] width 80 height 11
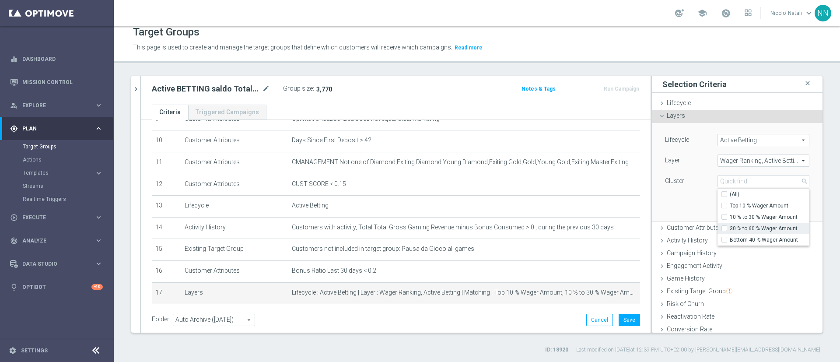
click at [724, 228] on input "30 % to 60 % Wager Amount" at bounding box center [727, 229] width 6 height 6
checkbox input "true"
type input "30 % to 60 % Wager Amount"
click at [685, 198] on div "Lifecycle Active Betting Active Betting arrow_drop_down search Layer Wager Rank…" at bounding box center [738, 172] width 158 height 98
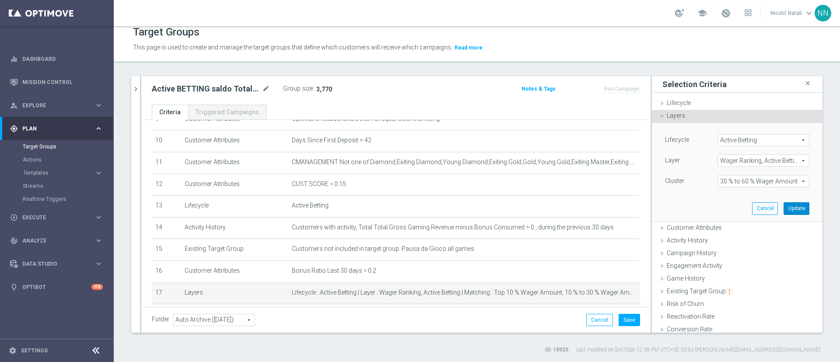
click at [786, 209] on button "Update" at bounding box center [797, 208] width 26 height 12
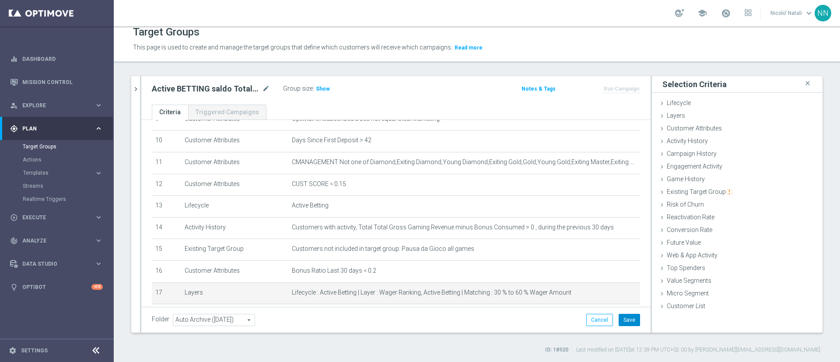
click at [619, 320] on button "Save" at bounding box center [629, 320] width 21 height 12
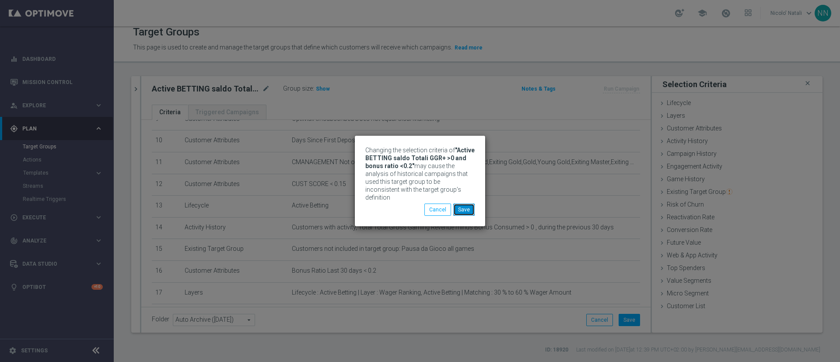
click at [468, 208] on button "Save" at bounding box center [463, 210] width 21 height 12
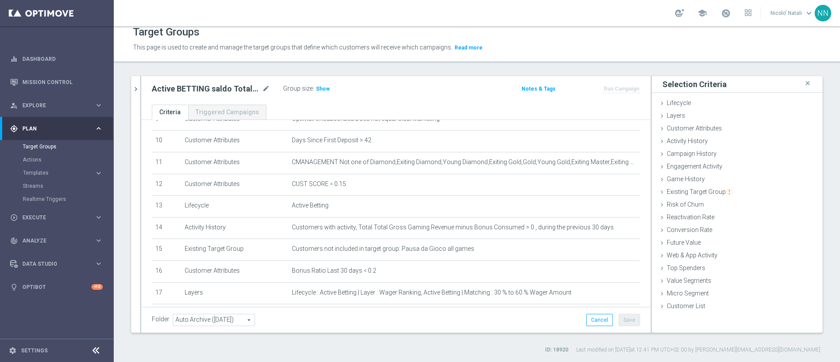
click at [319, 95] on div "Group size : Show" at bounding box center [327, 89] width 88 height 12
click at [319, 92] on h3 "Show" at bounding box center [323, 89] width 16 height 10
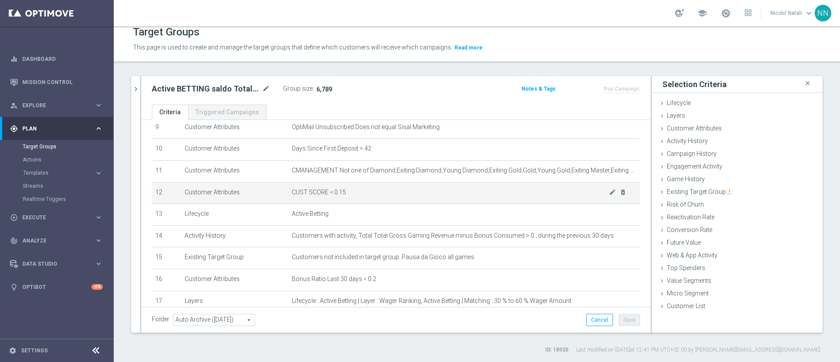
scroll to position [259, 0]
